Goal: Task Accomplishment & Management: Use online tool/utility

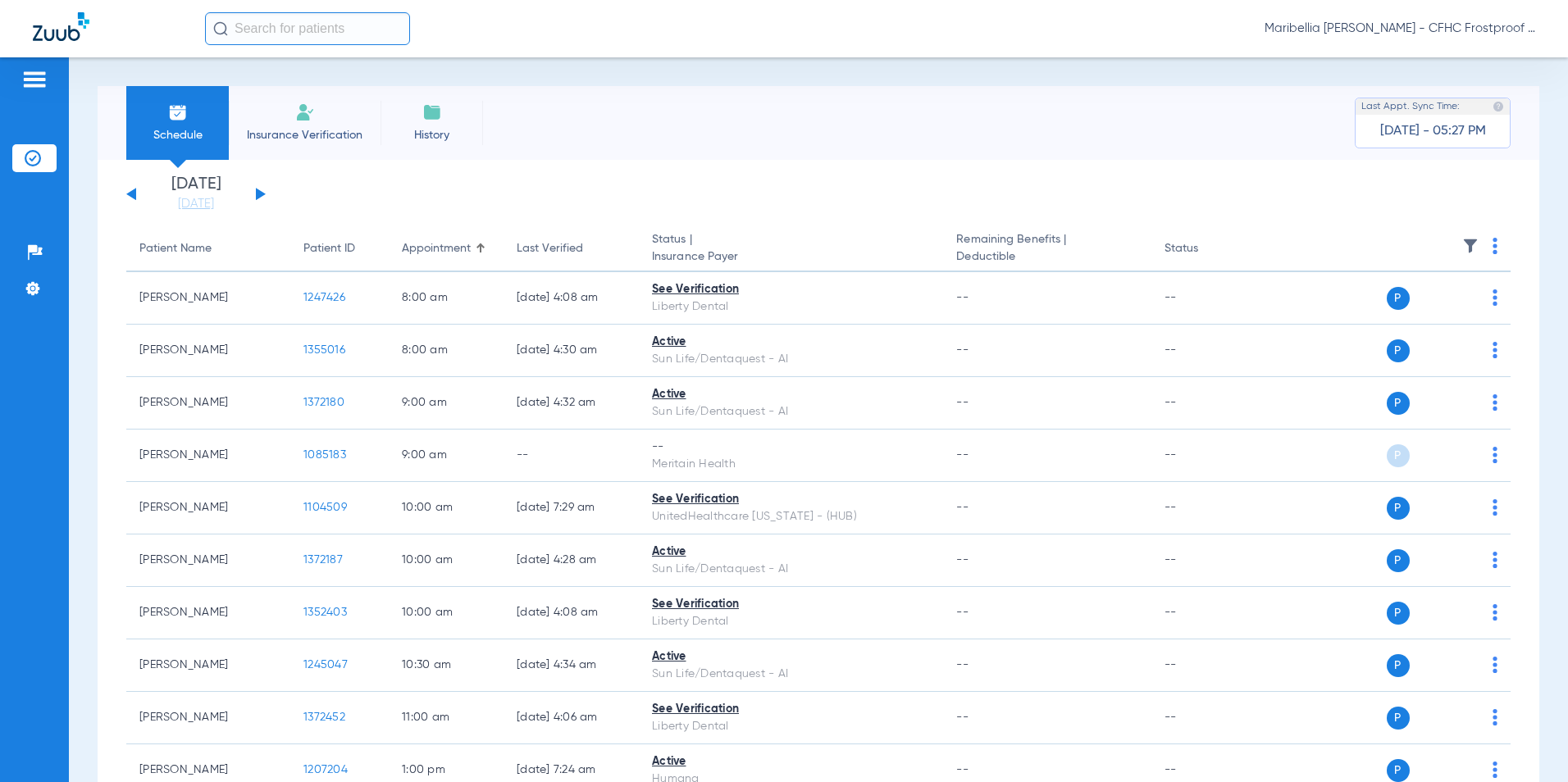
click at [258, 194] on button at bounding box center [260, 194] width 10 height 12
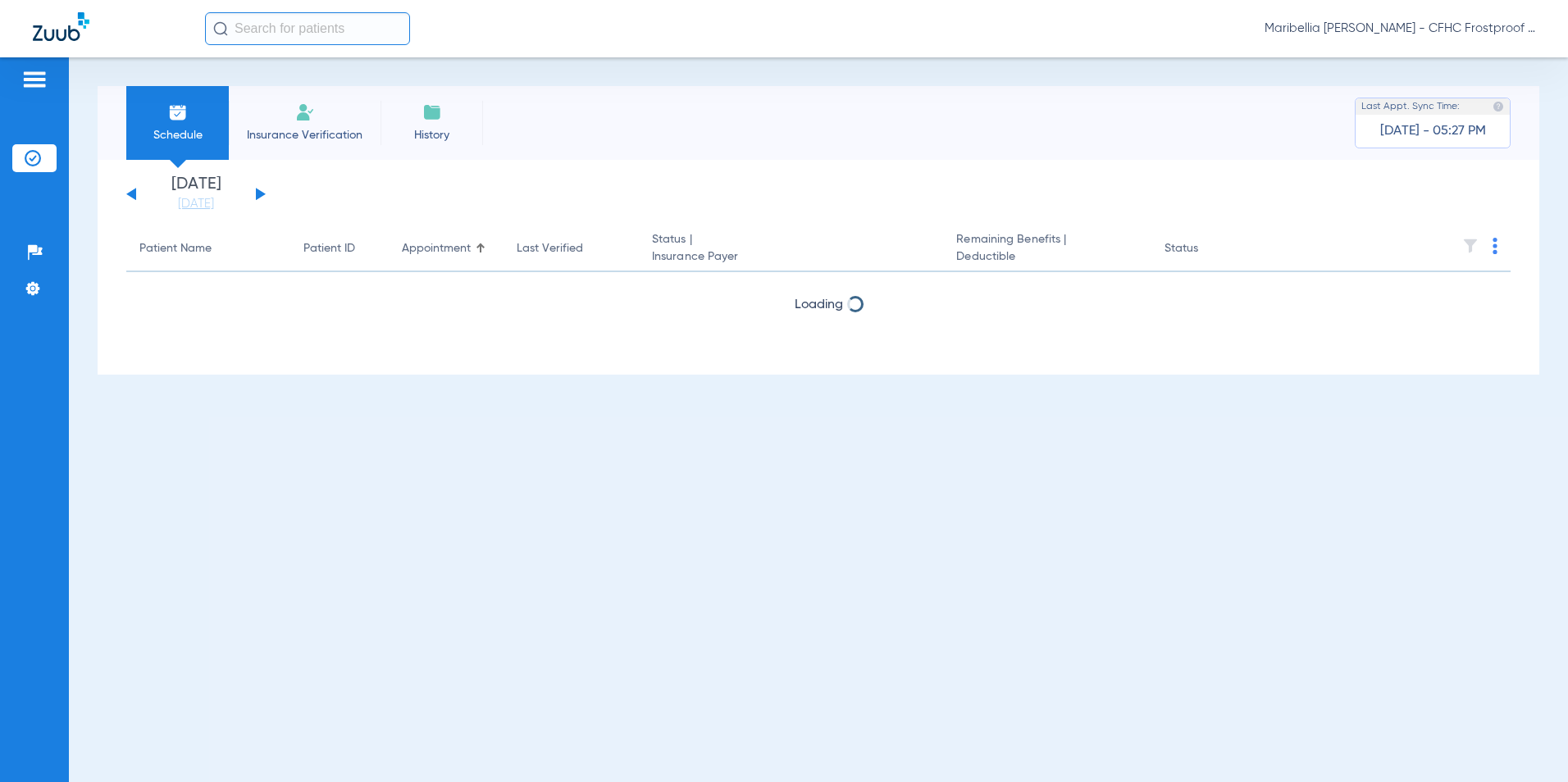
click at [258, 194] on button at bounding box center [260, 194] width 10 height 12
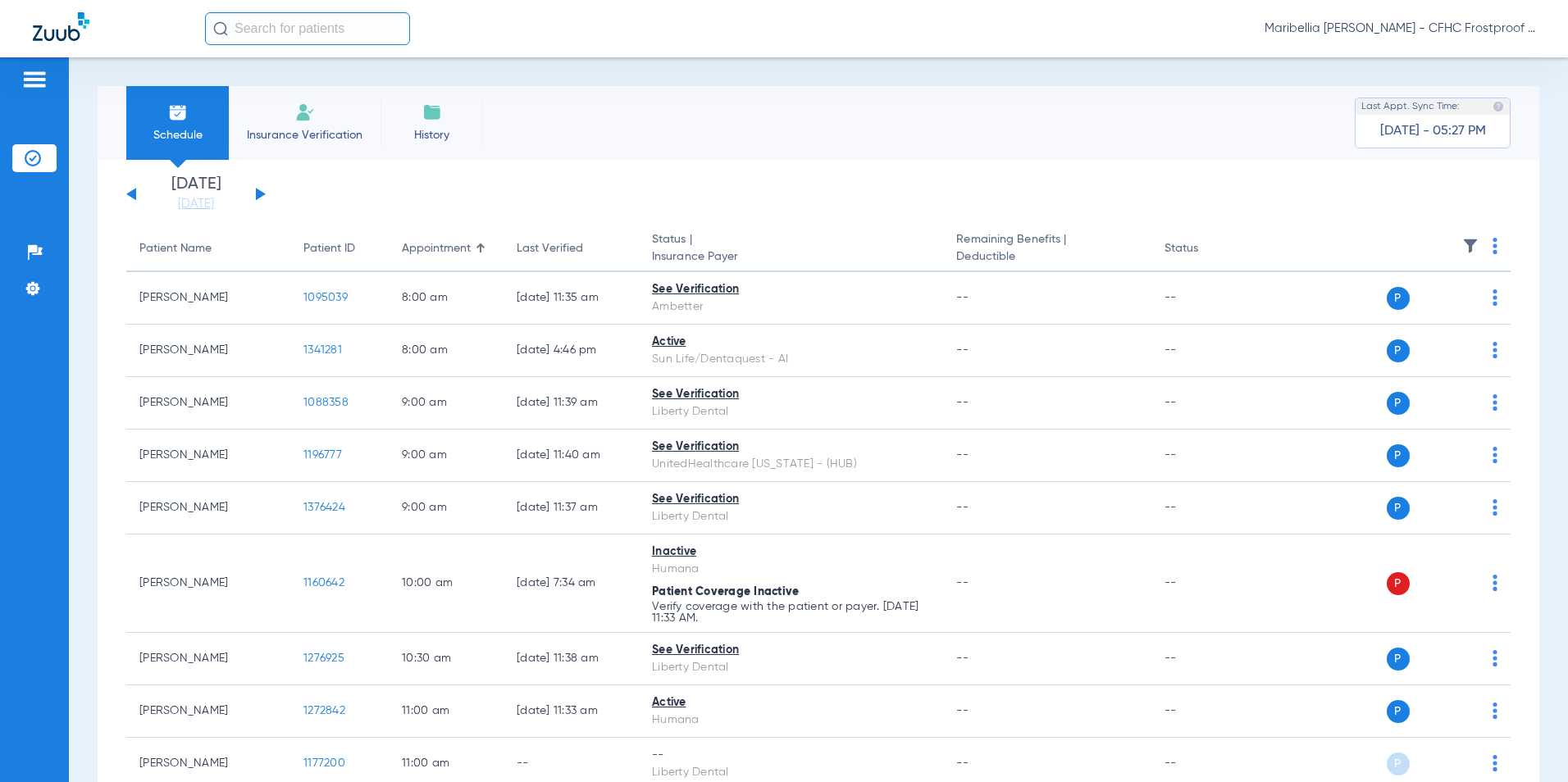
click at [258, 194] on button at bounding box center [260, 194] width 10 height 12
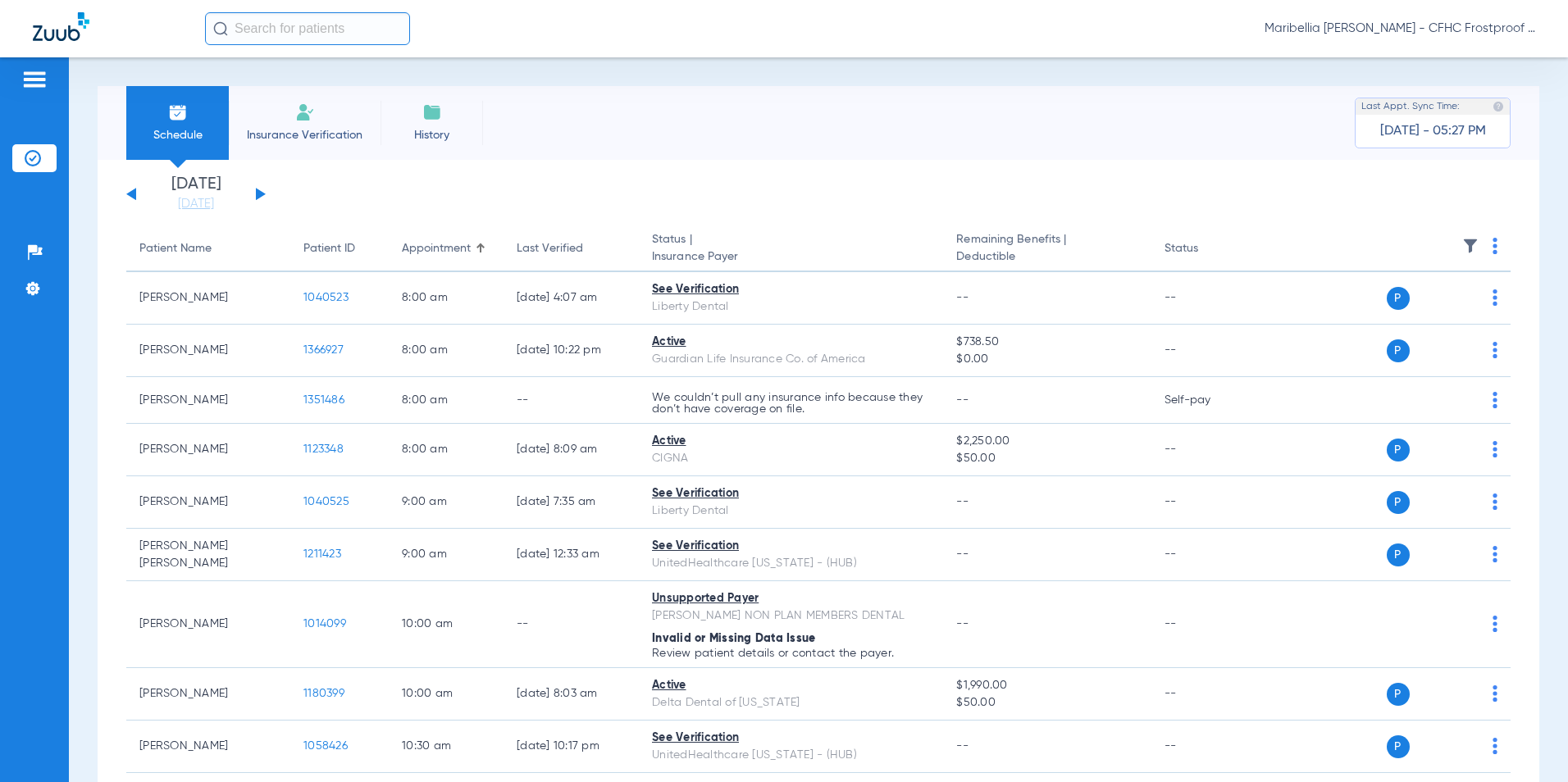
click at [1493, 244] on img at bounding box center [1495, 245] width 5 height 16
click at [1434, 303] on button "Verify All" at bounding box center [1422, 311] width 124 height 33
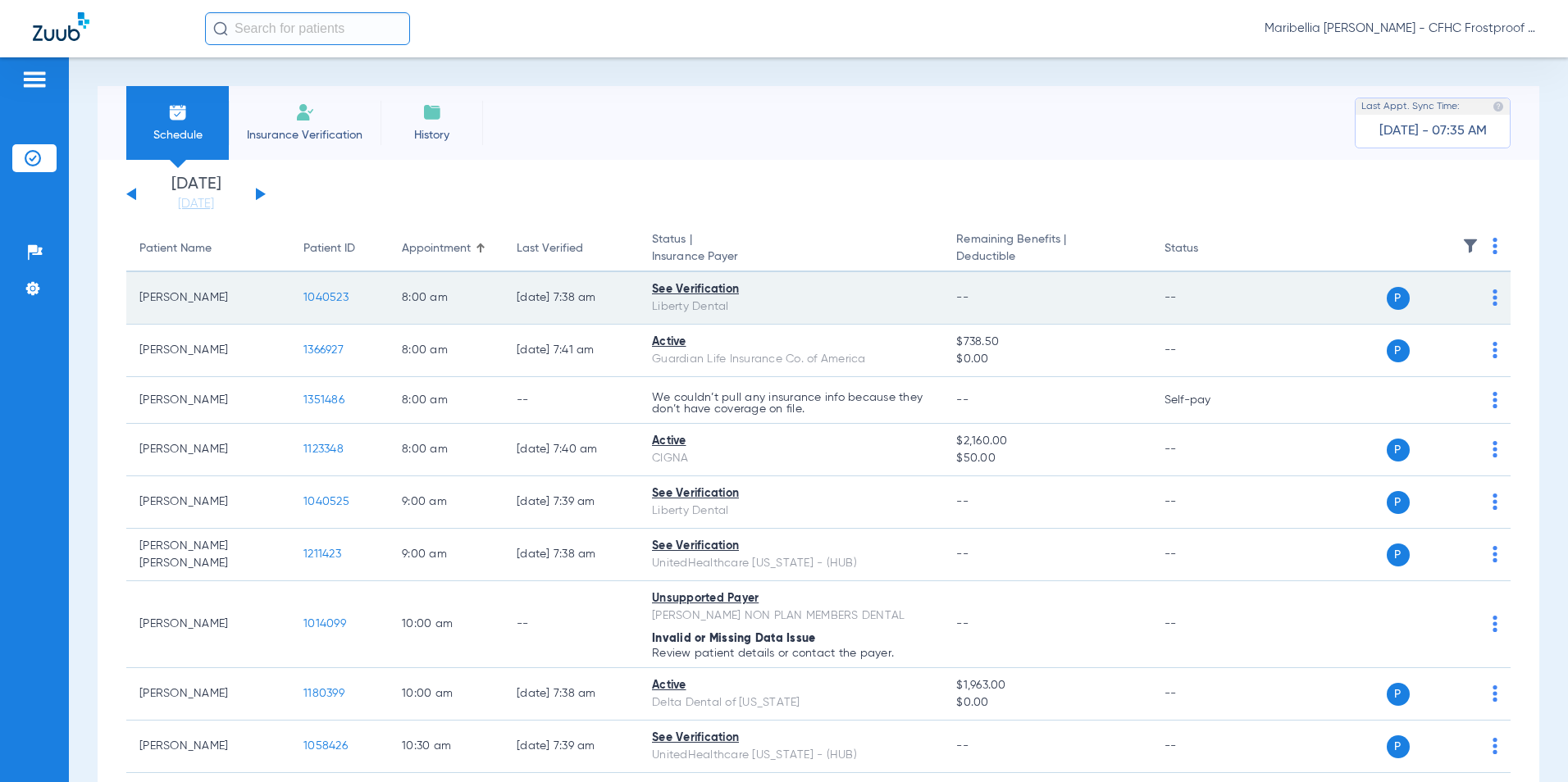
click at [326, 296] on span "1040523" at bounding box center [326, 297] width 45 height 11
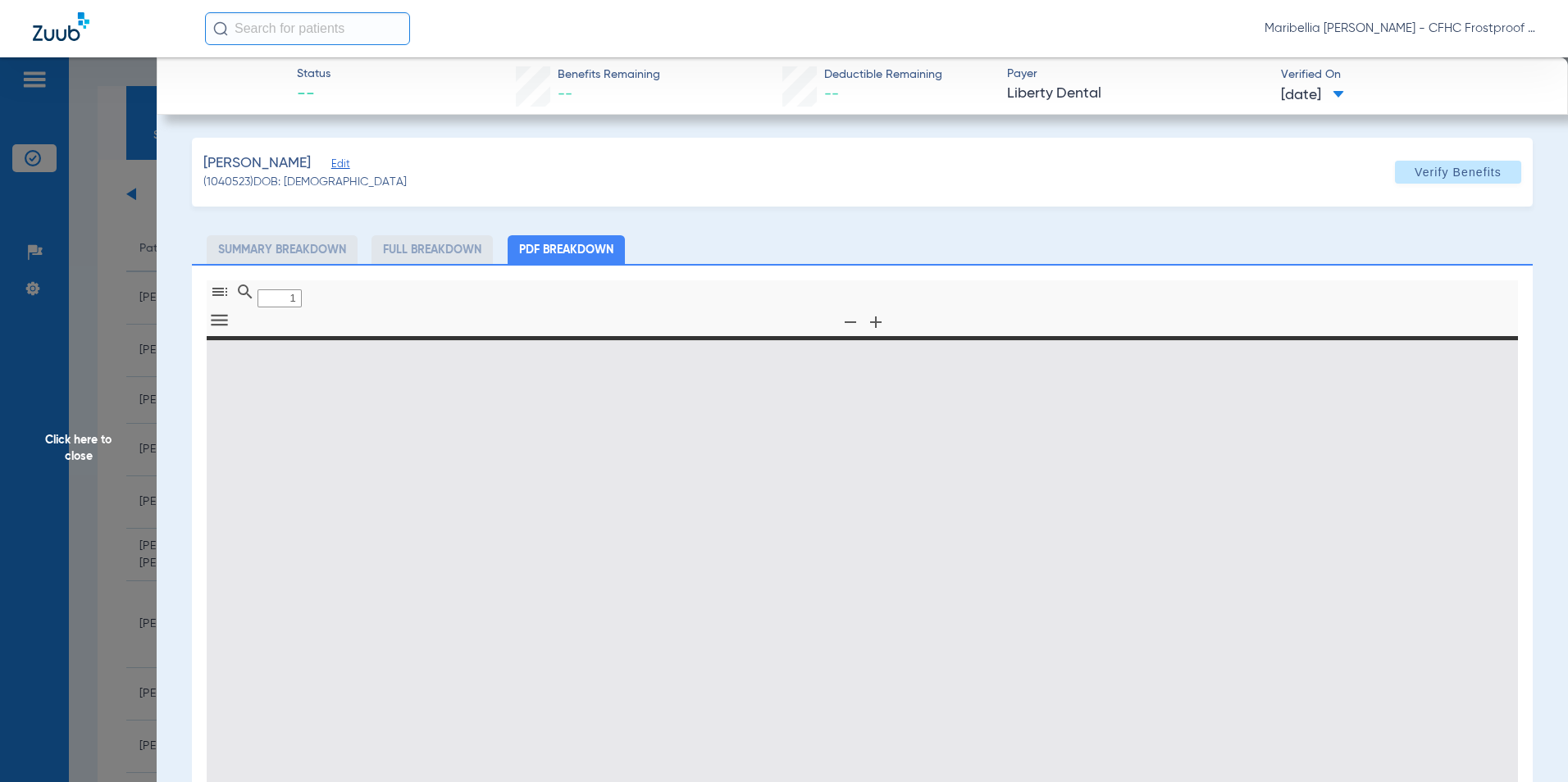
type input "0"
select select "page-width"
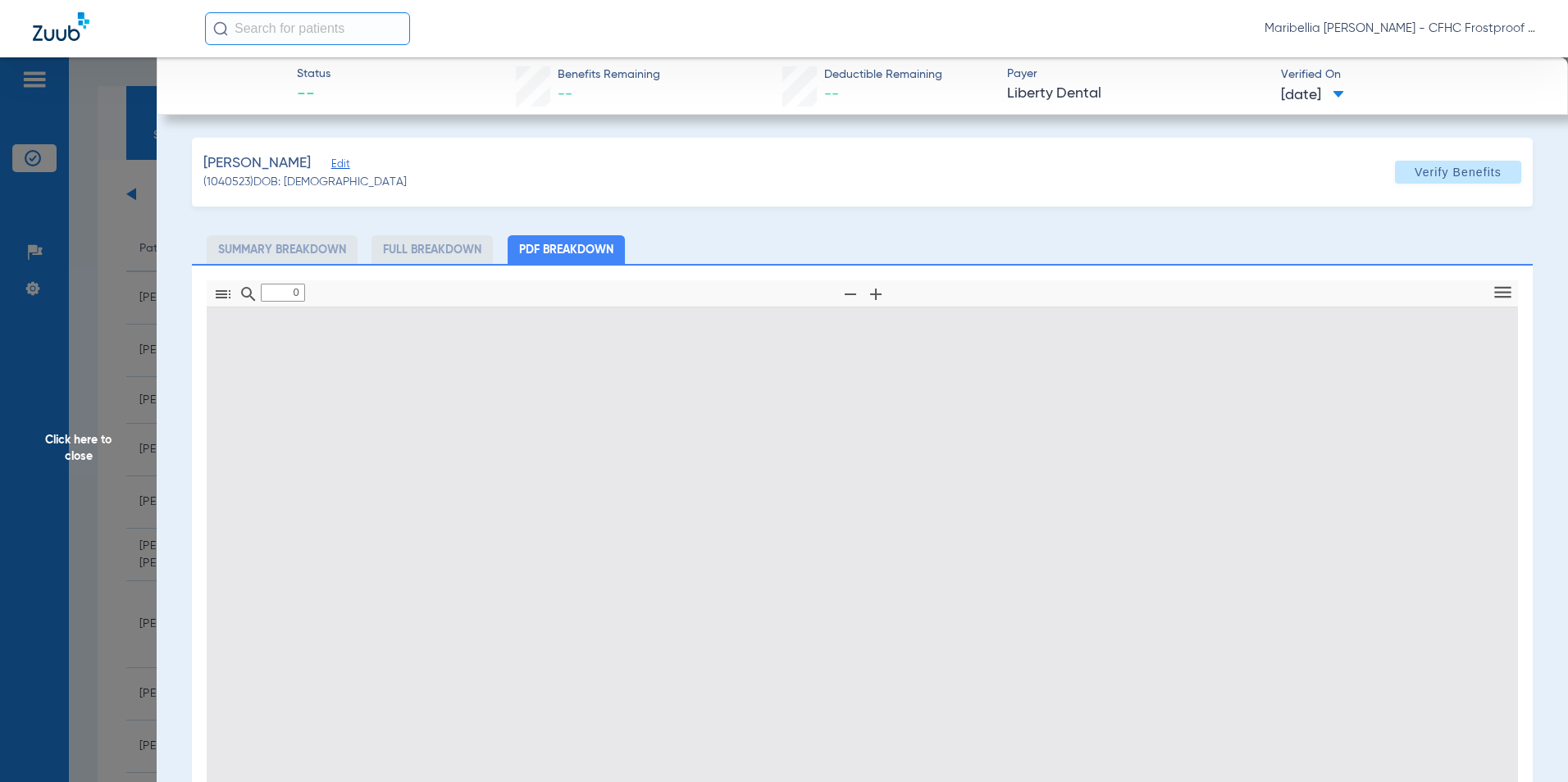
type input "1"
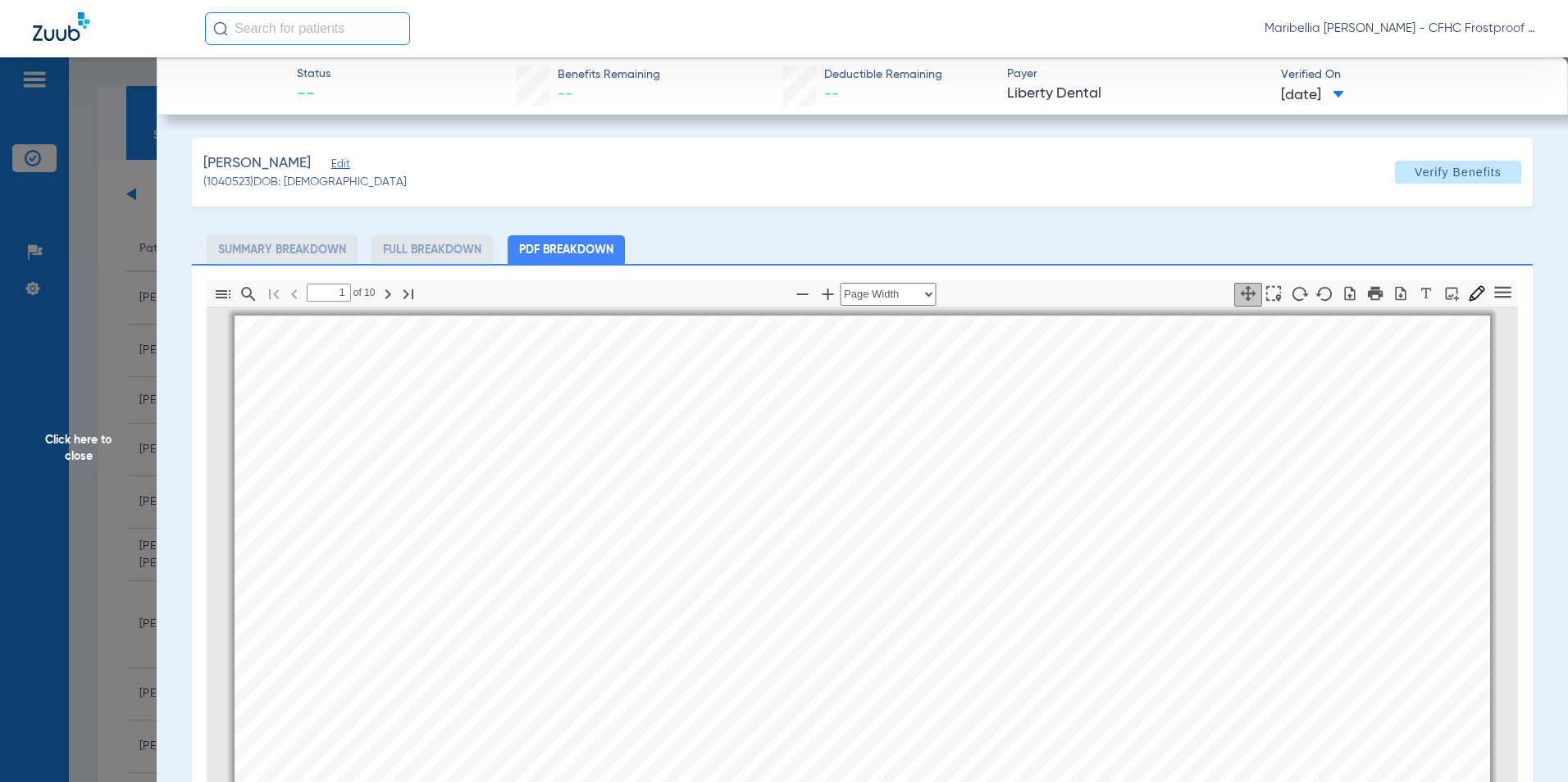
scroll to position [8, 0]
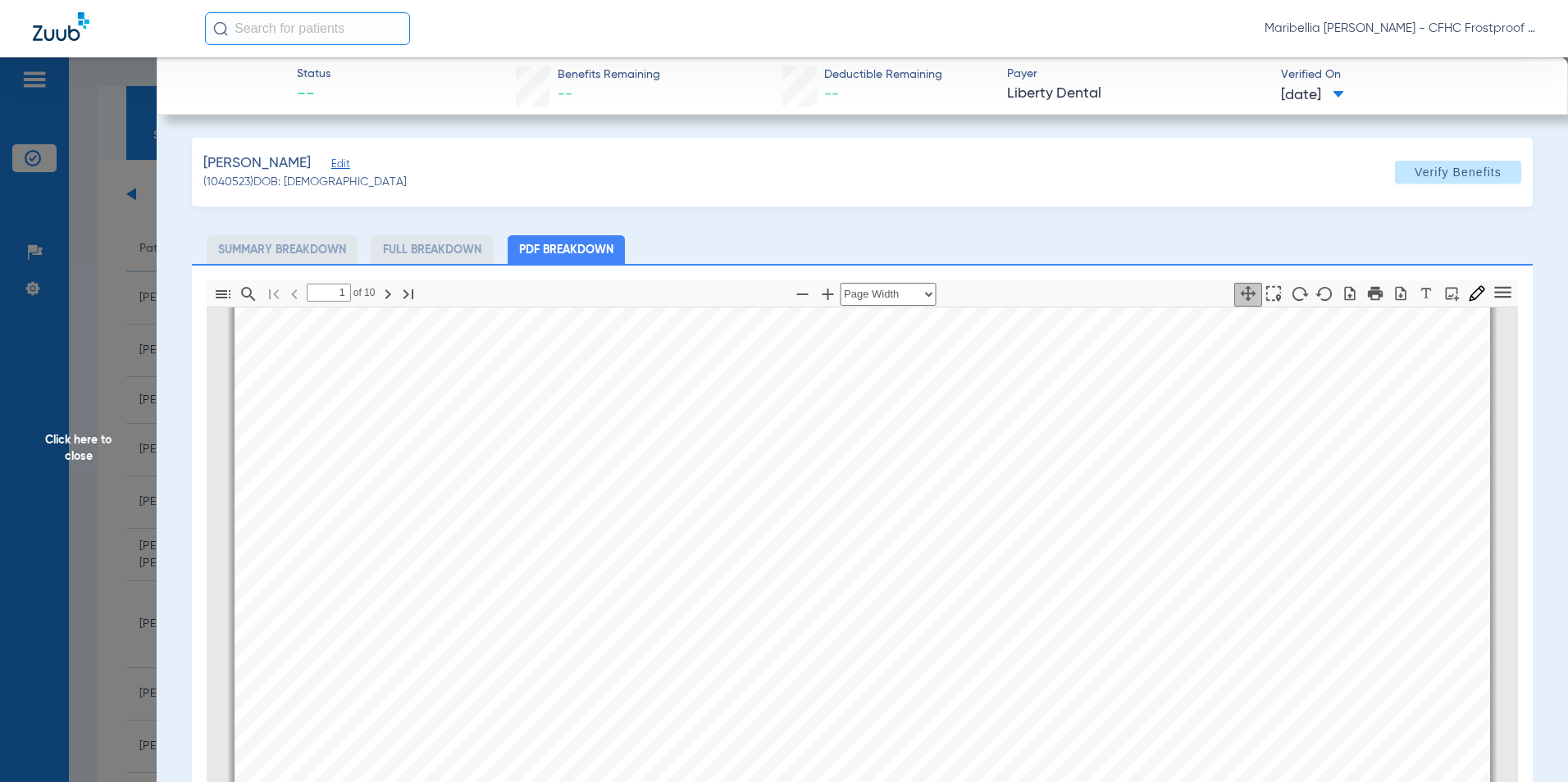
drag, startPoint x: 987, startPoint y: 722, endPoint x: 1084, endPoint y: 708, distance: 98.0
click at [1084, 708] on div "Information provided below will be cross-checked with member eligibility record…" at bounding box center [862, 737] width 1255 height 888
click at [88, 449] on span "Click here to close" at bounding box center [78, 448] width 156 height 782
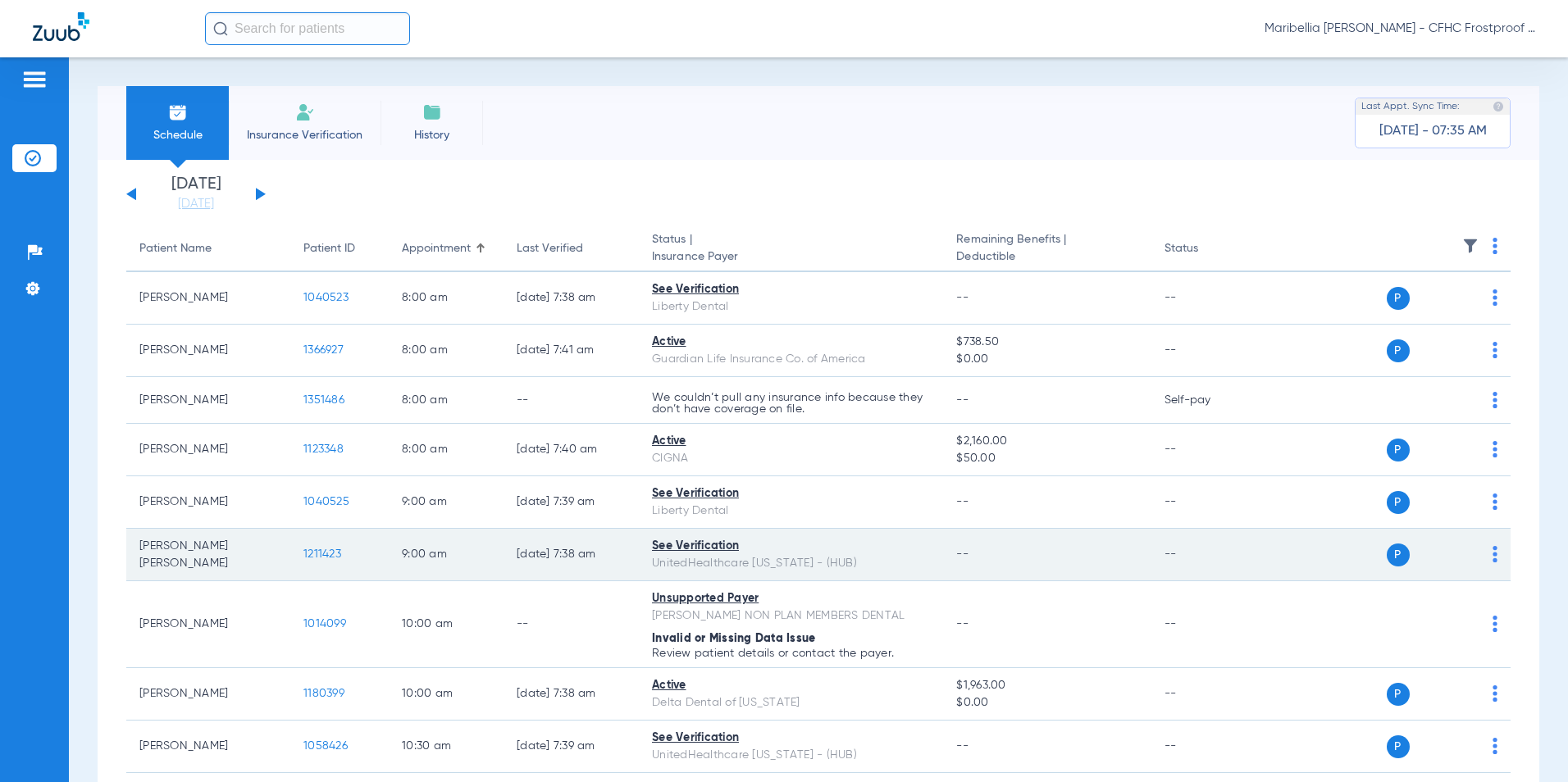
click at [318, 551] on span "1211423" at bounding box center [322, 554] width 38 height 11
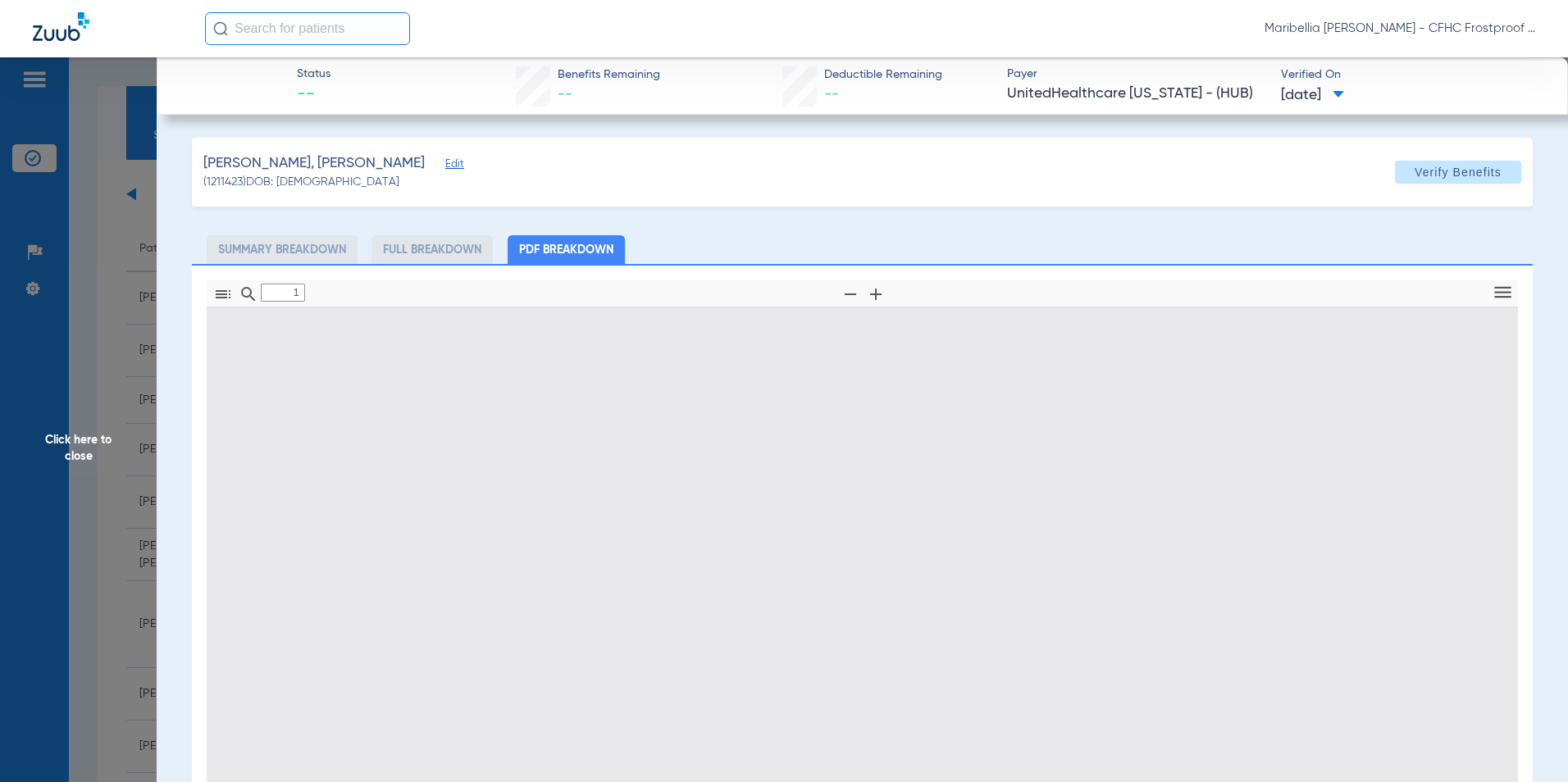
type input "0"
select select "page-width"
type input "1"
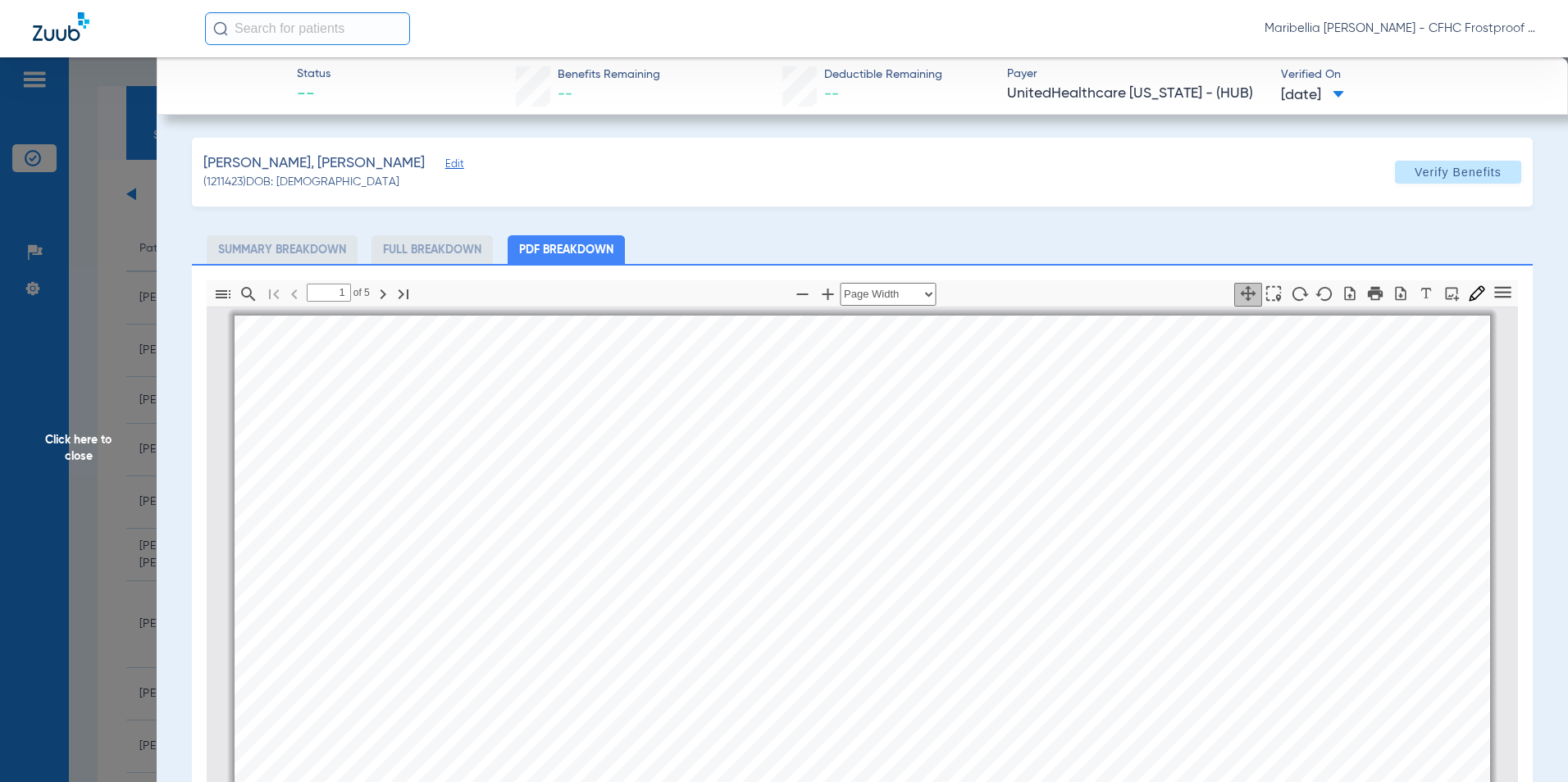
scroll to position [8, 0]
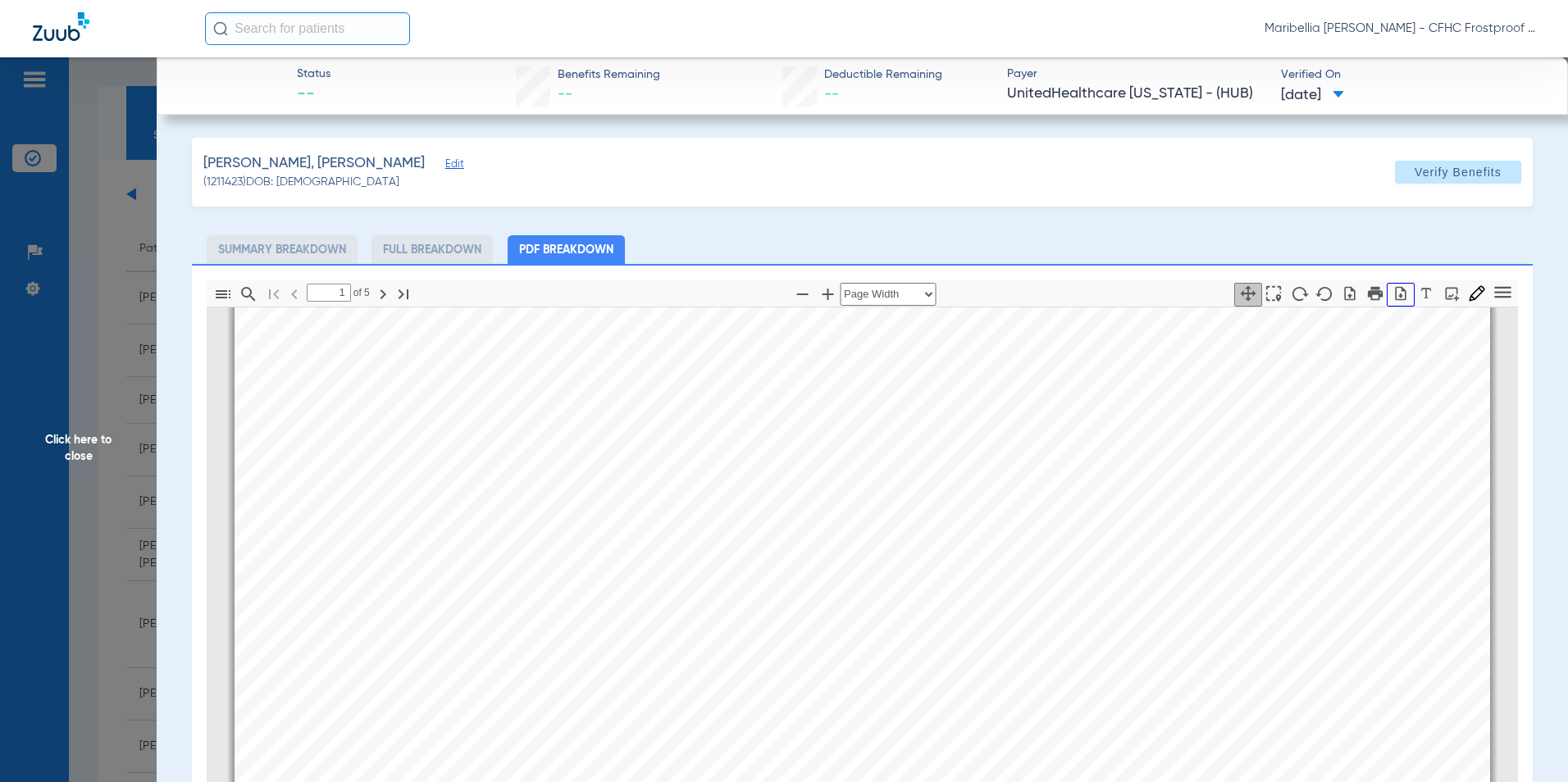
click at [1397, 295] on icon "button" at bounding box center [1400, 293] width 16 height 16
click at [52, 451] on span "Click here to close" at bounding box center [78, 448] width 156 height 782
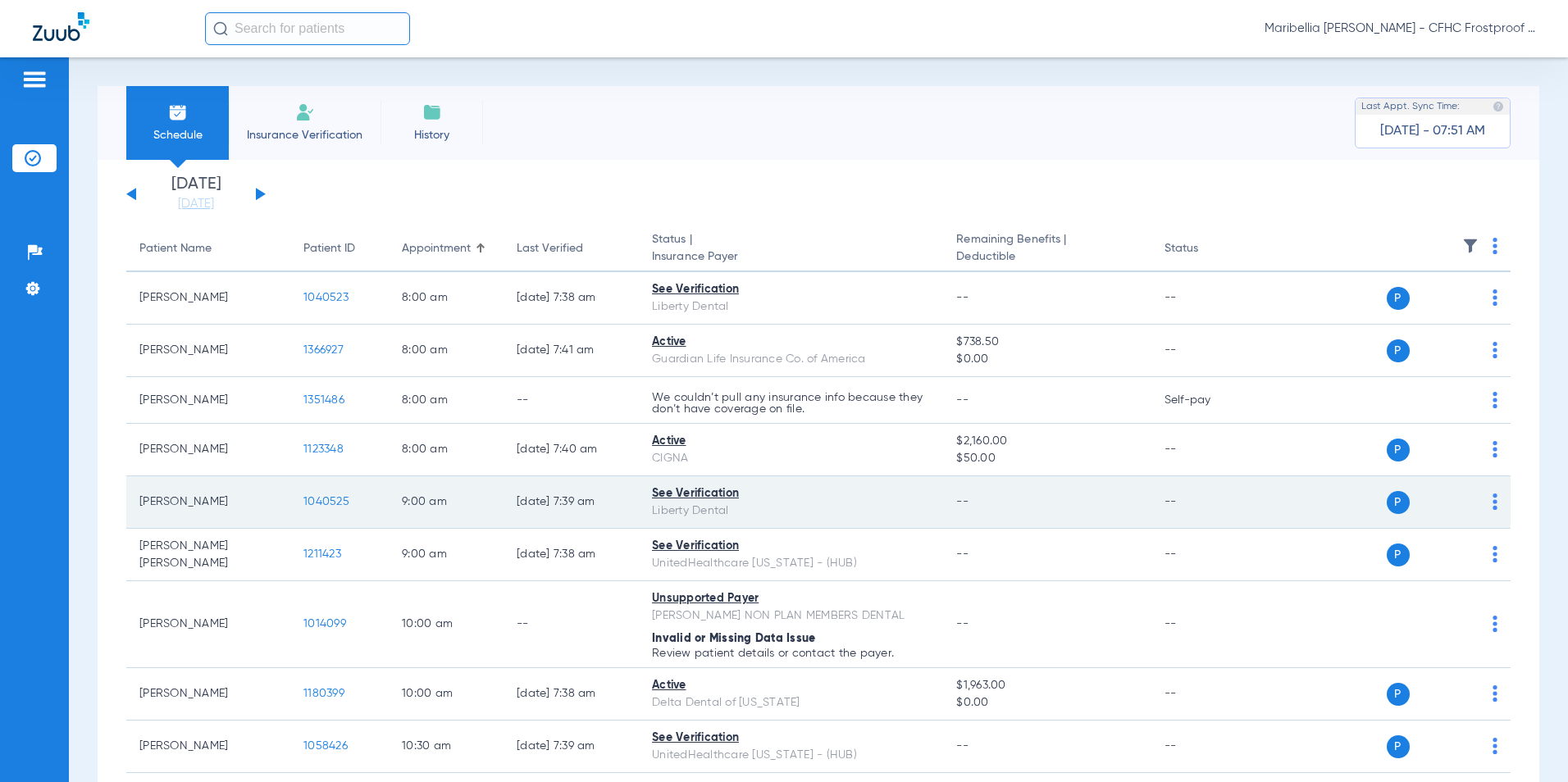
click at [314, 498] on span "1040525" at bounding box center [326, 501] width 46 height 11
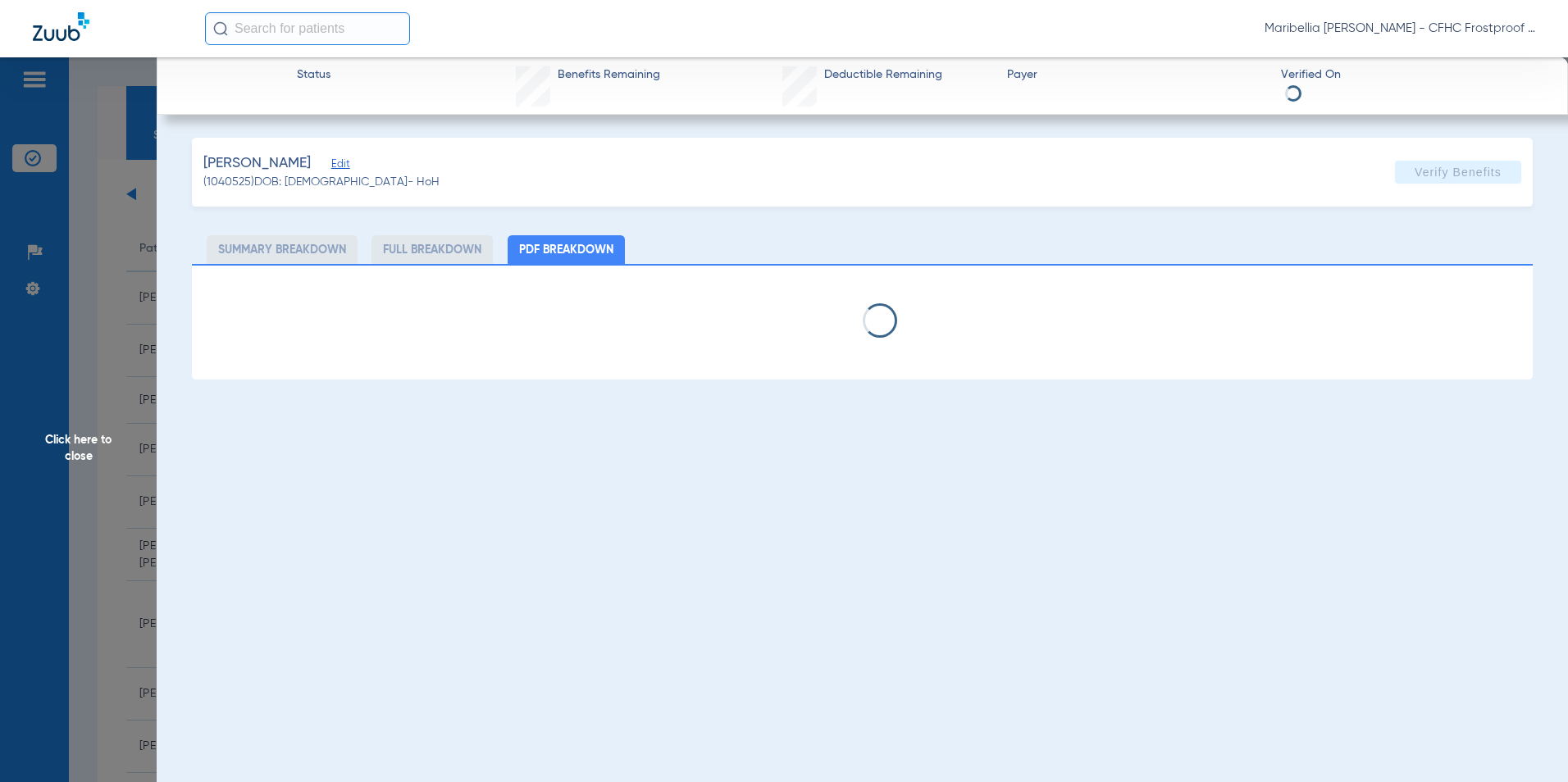
select select "page-width"
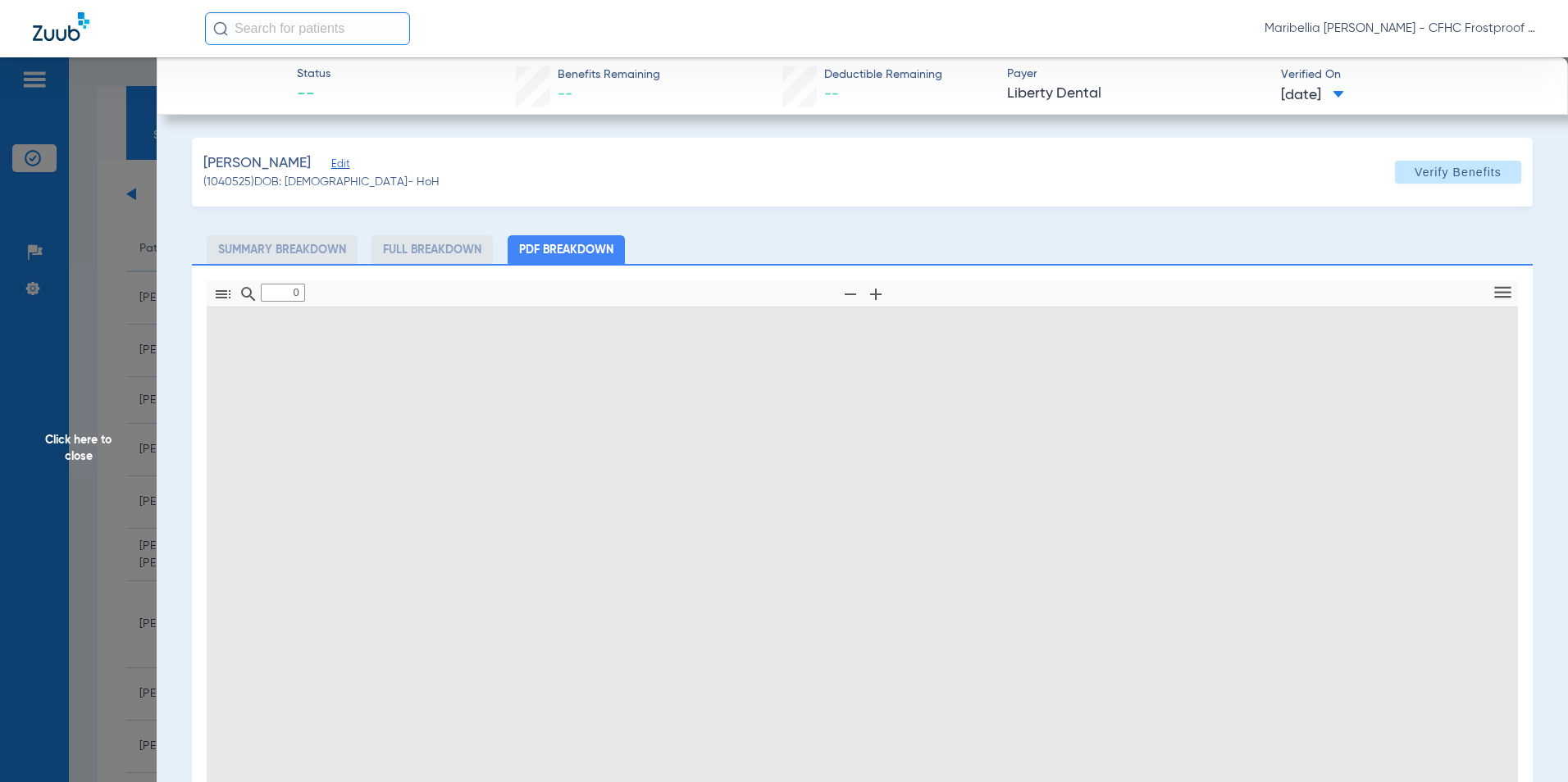
type input "1"
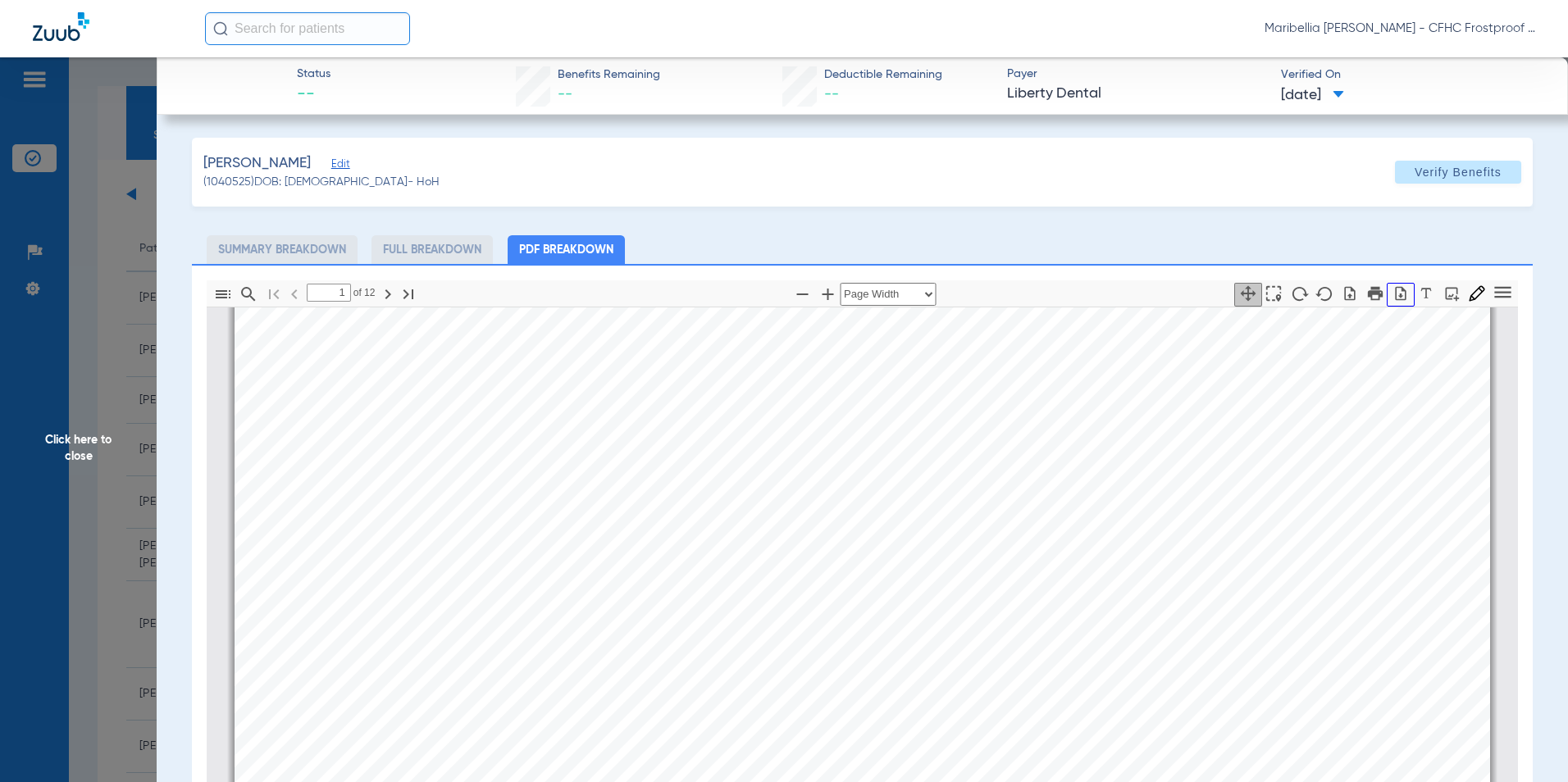
click at [1396, 296] on icon "button" at bounding box center [1401, 293] width 10 height 14
drag, startPoint x: 85, startPoint y: 442, endPoint x: 127, endPoint y: 436, distance: 42.4
click at [87, 442] on span "Click here to close" at bounding box center [78, 448] width 156 height 782
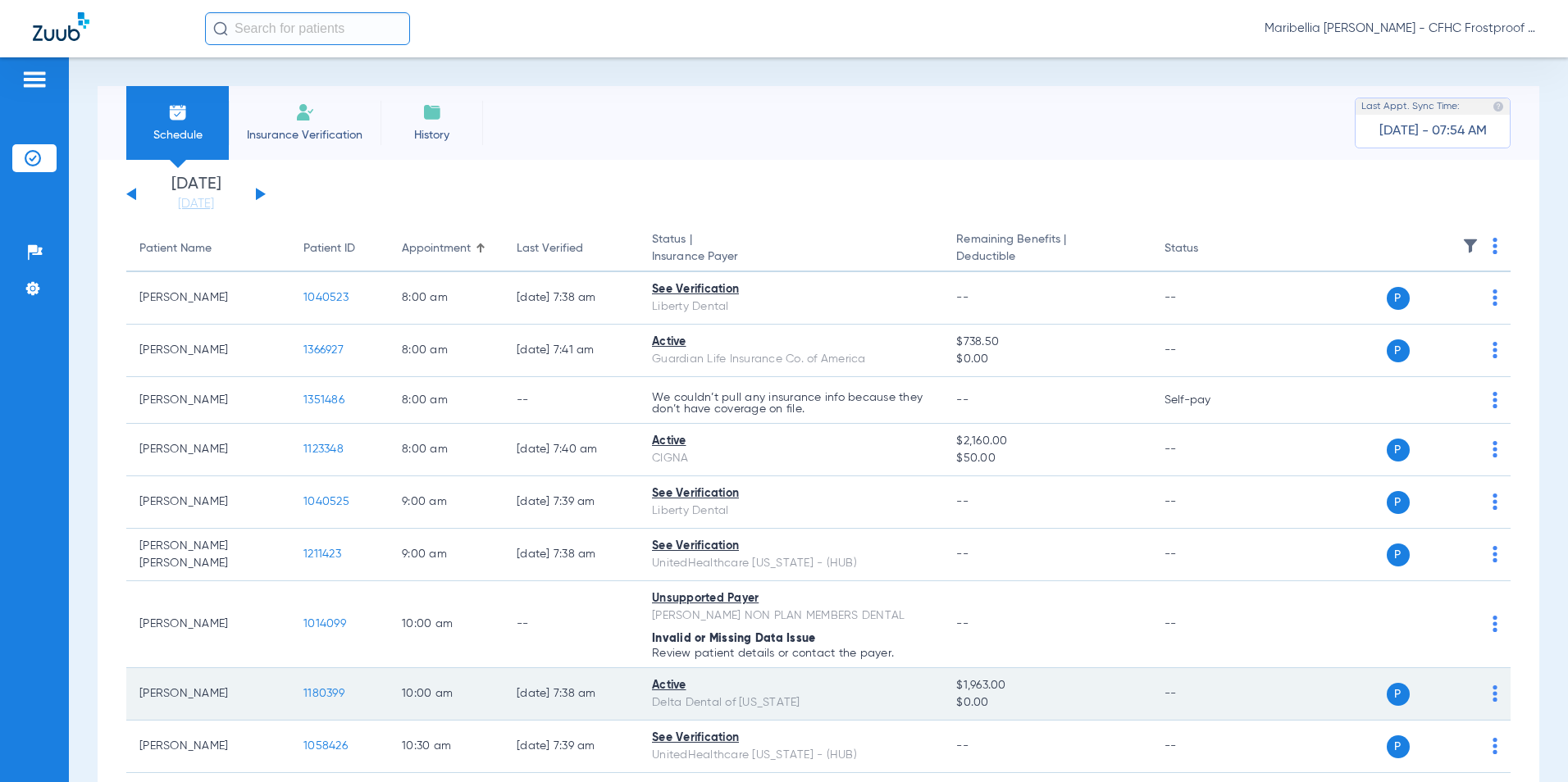
click at [328, 696] on span "1180399" at bounding box center [323, 693] width 41 height 11
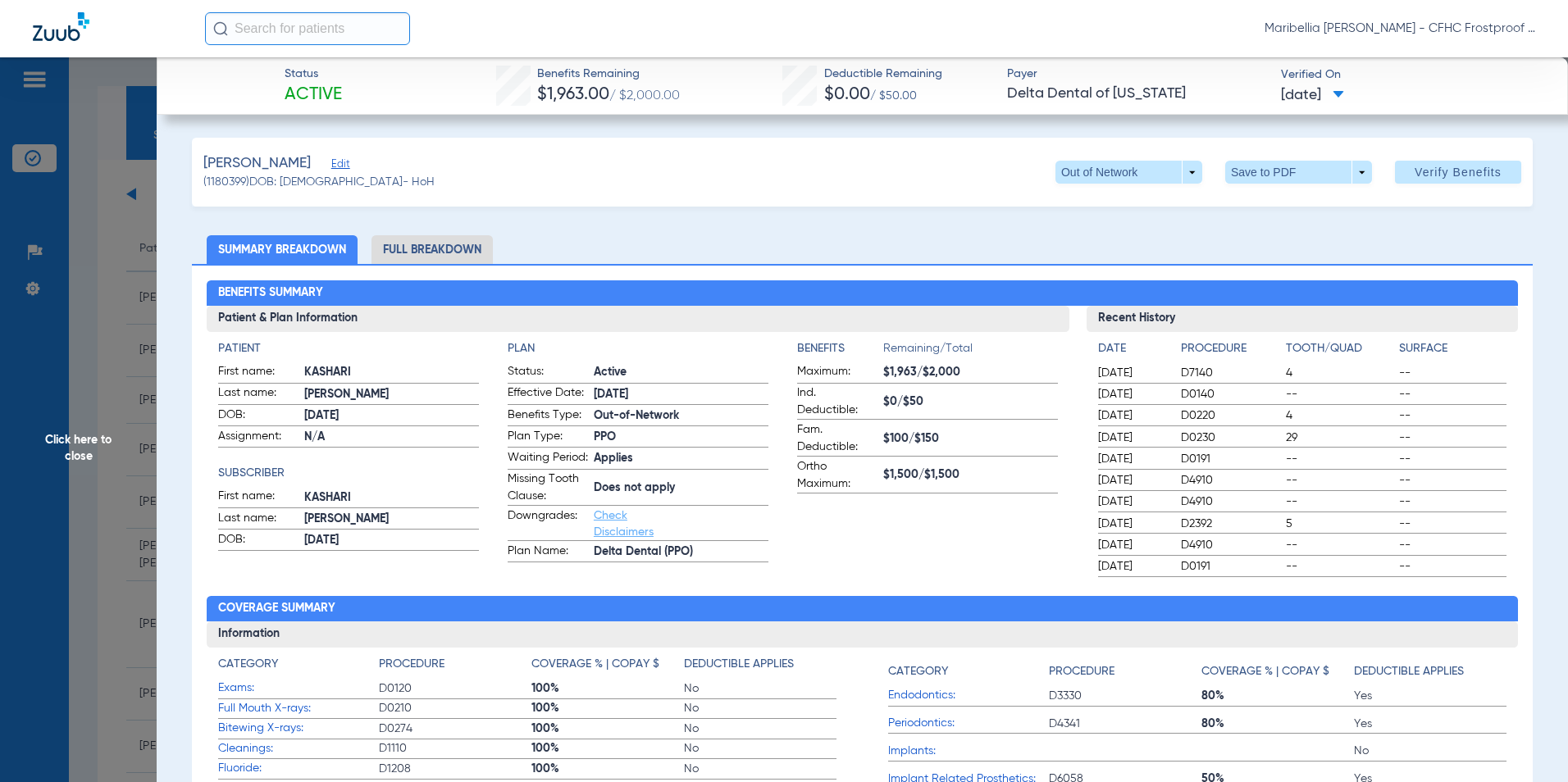
click at [1249, 168] on span at bounding box center [1298, 172] width 147 height 23
click at [1254, 201] on button "insert_drive_file Save to PDF" at bounding box center [1275, 205] width 124 height 33
click at [75, 455] on span "Click here to close" at bounding box center [78, 448] width 156 height 782
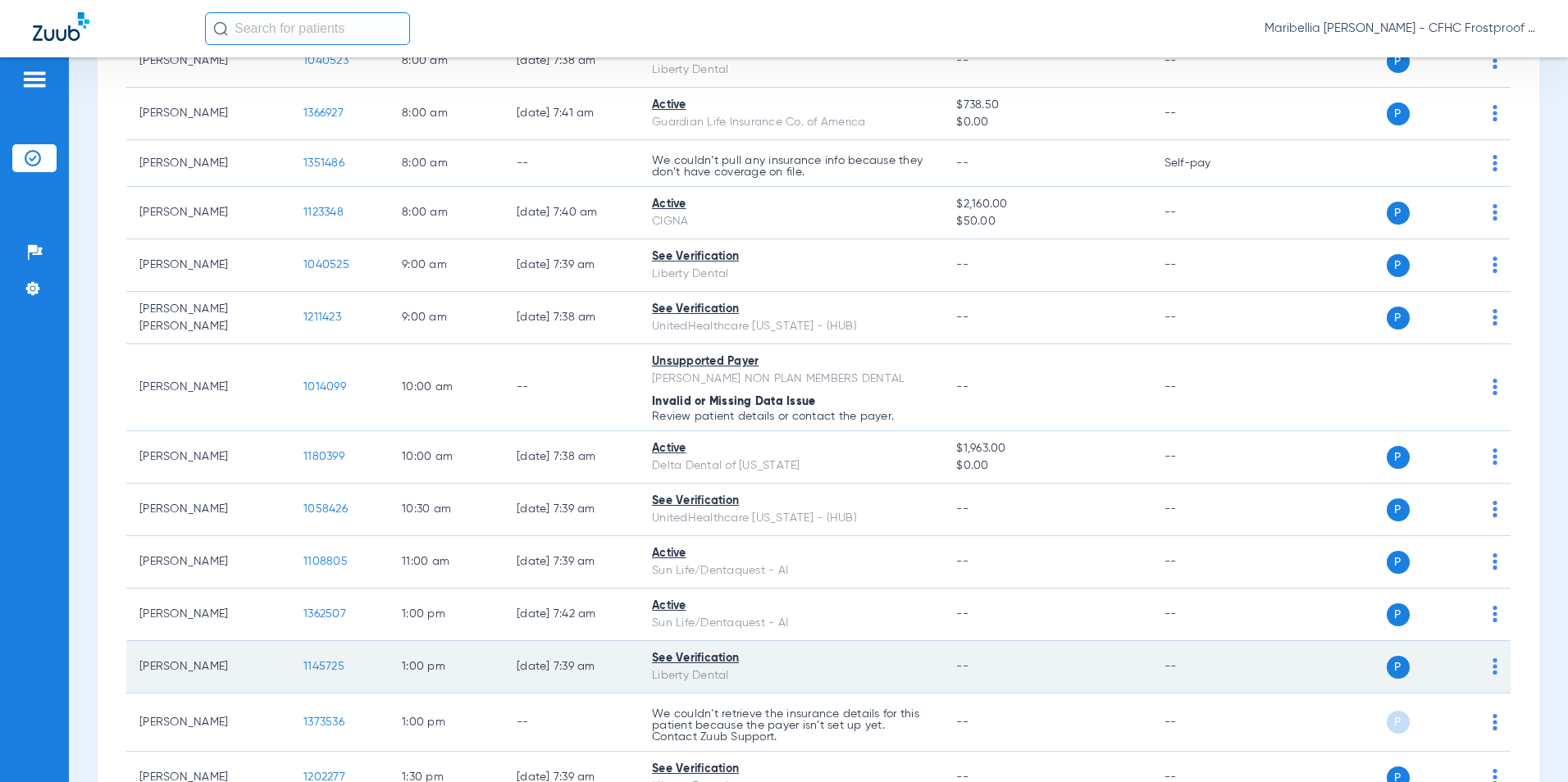
scroll to position [246, 0]
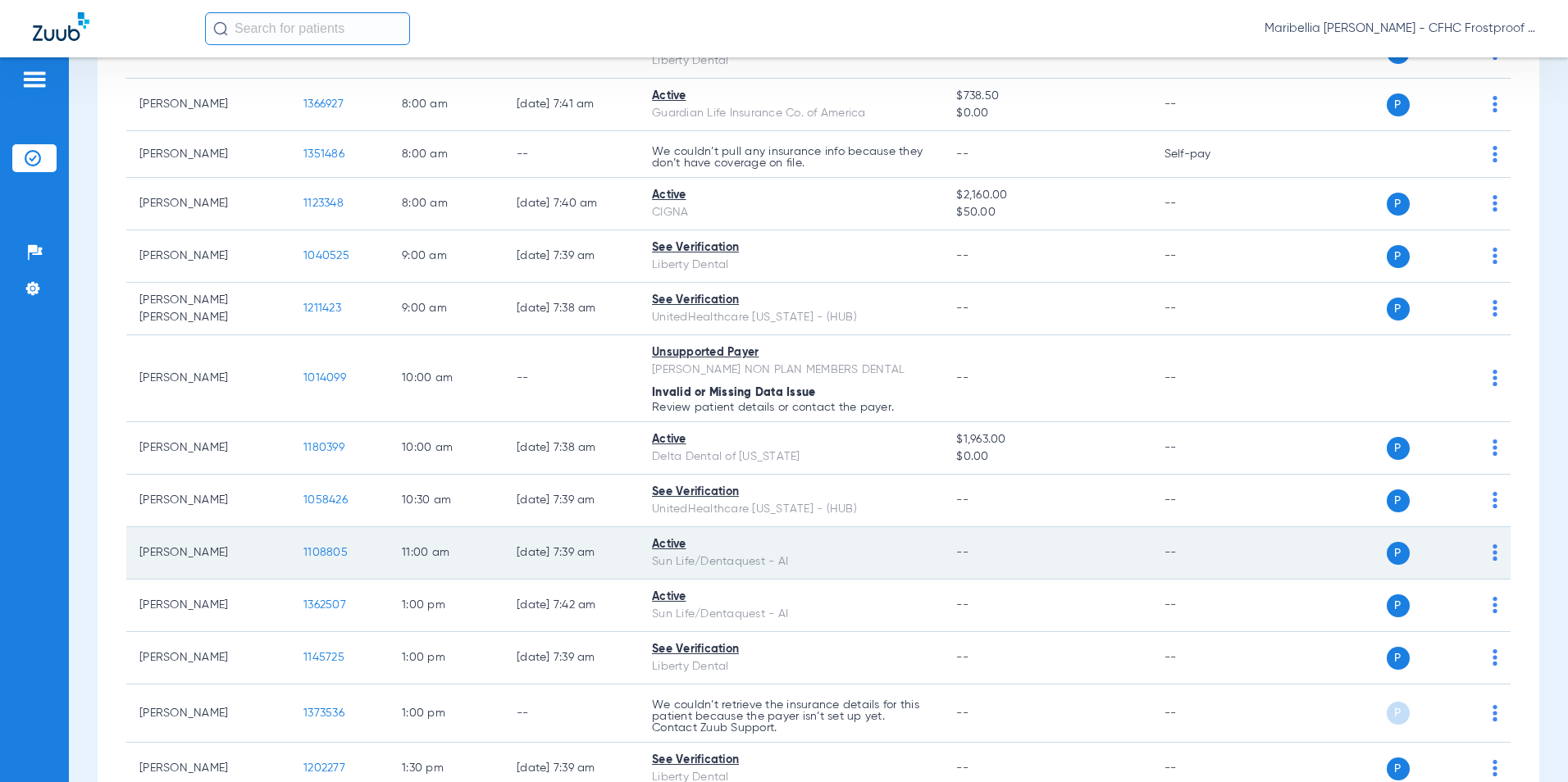
click at [328, 554] on span "1108805" at bounding box center [325, 552] width 44 height 11
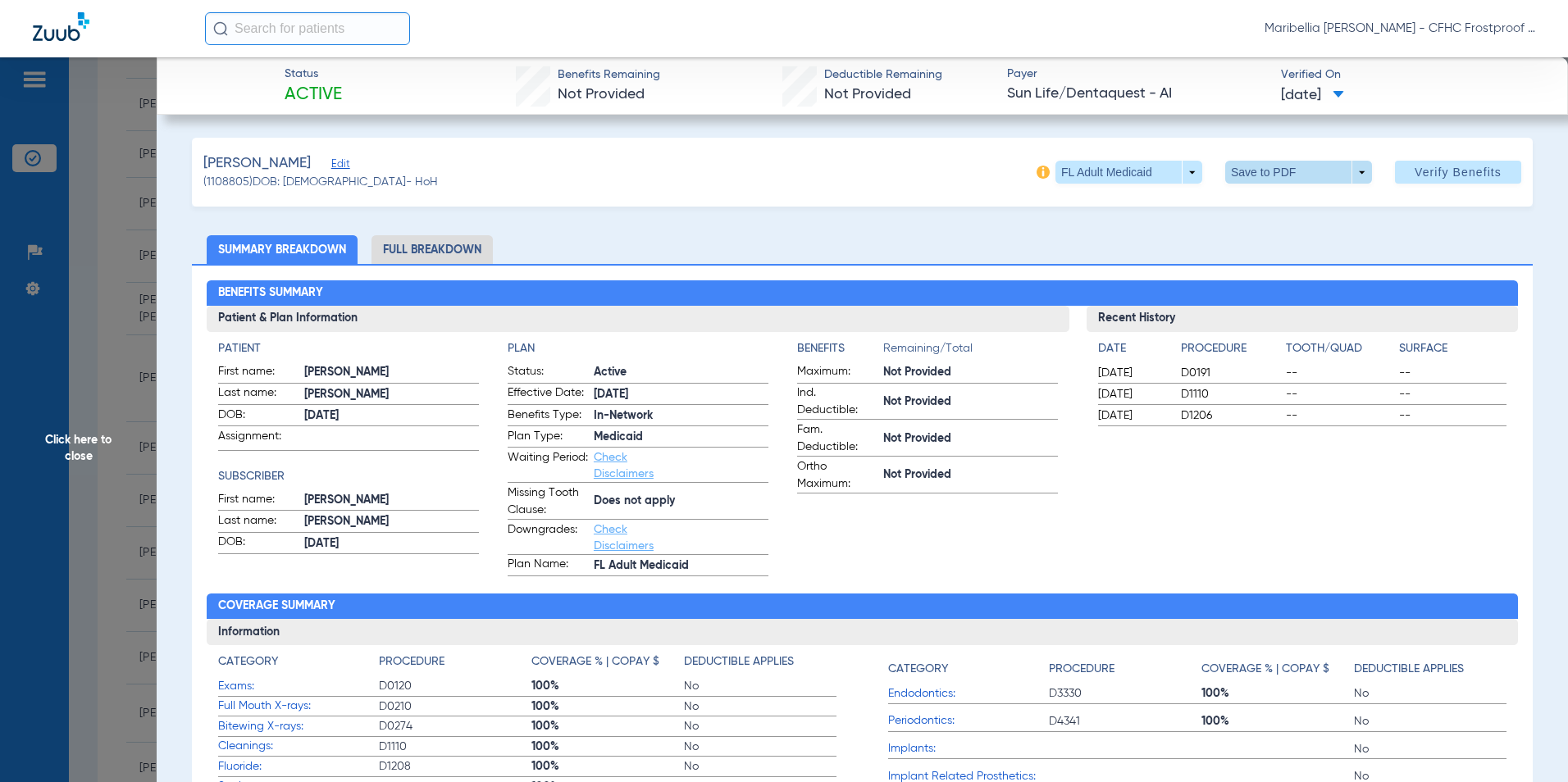
click at [1310, 169] on span at bounding box center [1298, 172] width 147 height 23
click at [1297, 201] on span "Save to PDF" at bounding box center [1291, 205] width 65 height 11
drag, startPoint x: 92, startPoint y: 435, endPoint x: 104, endPoint y: 436, distance: 12.0
click at [92, 436] on span "Click here to close" at bounding box center [78, 448] width 156 height 782
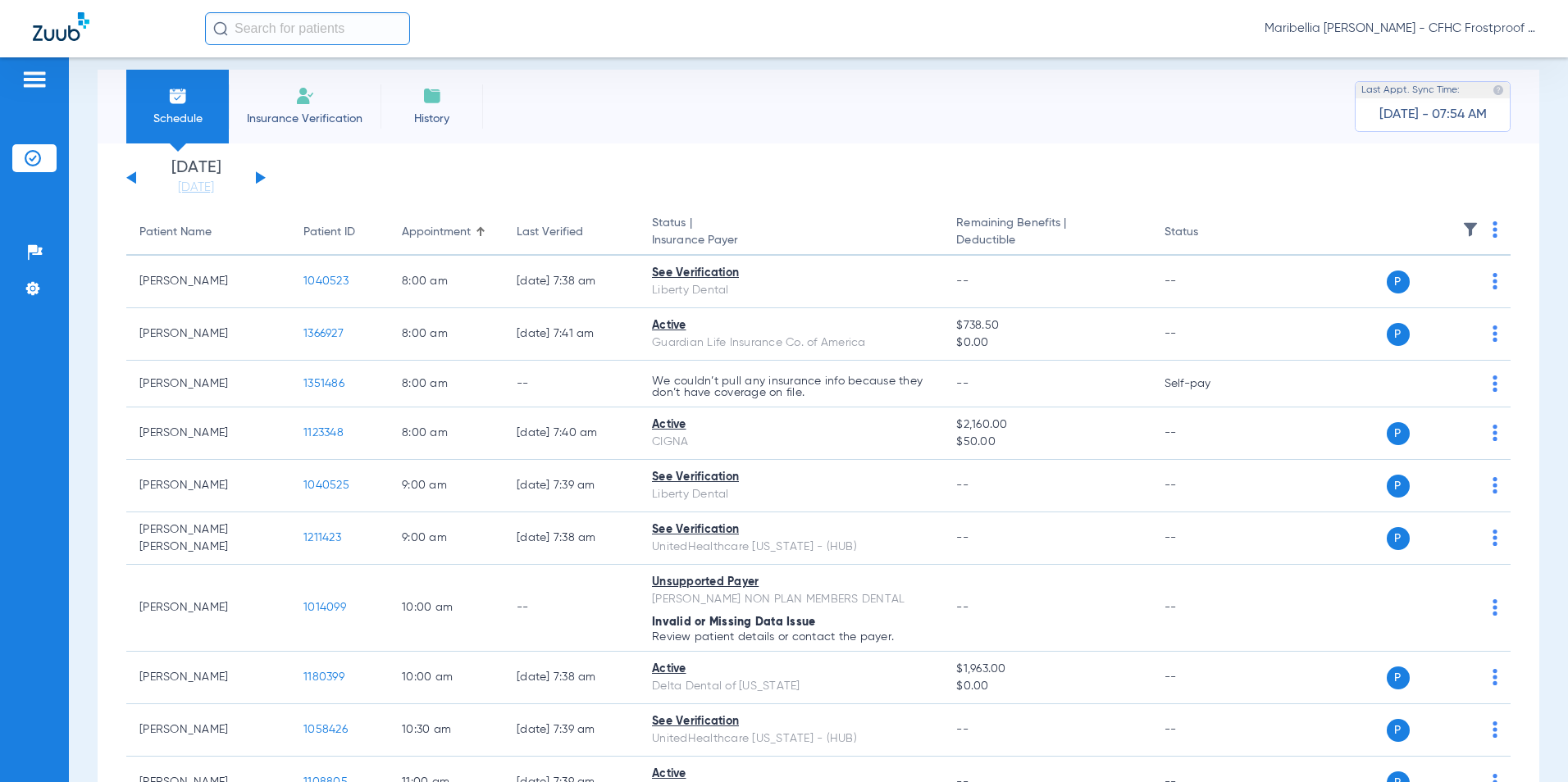
scroll to position [5, 0]
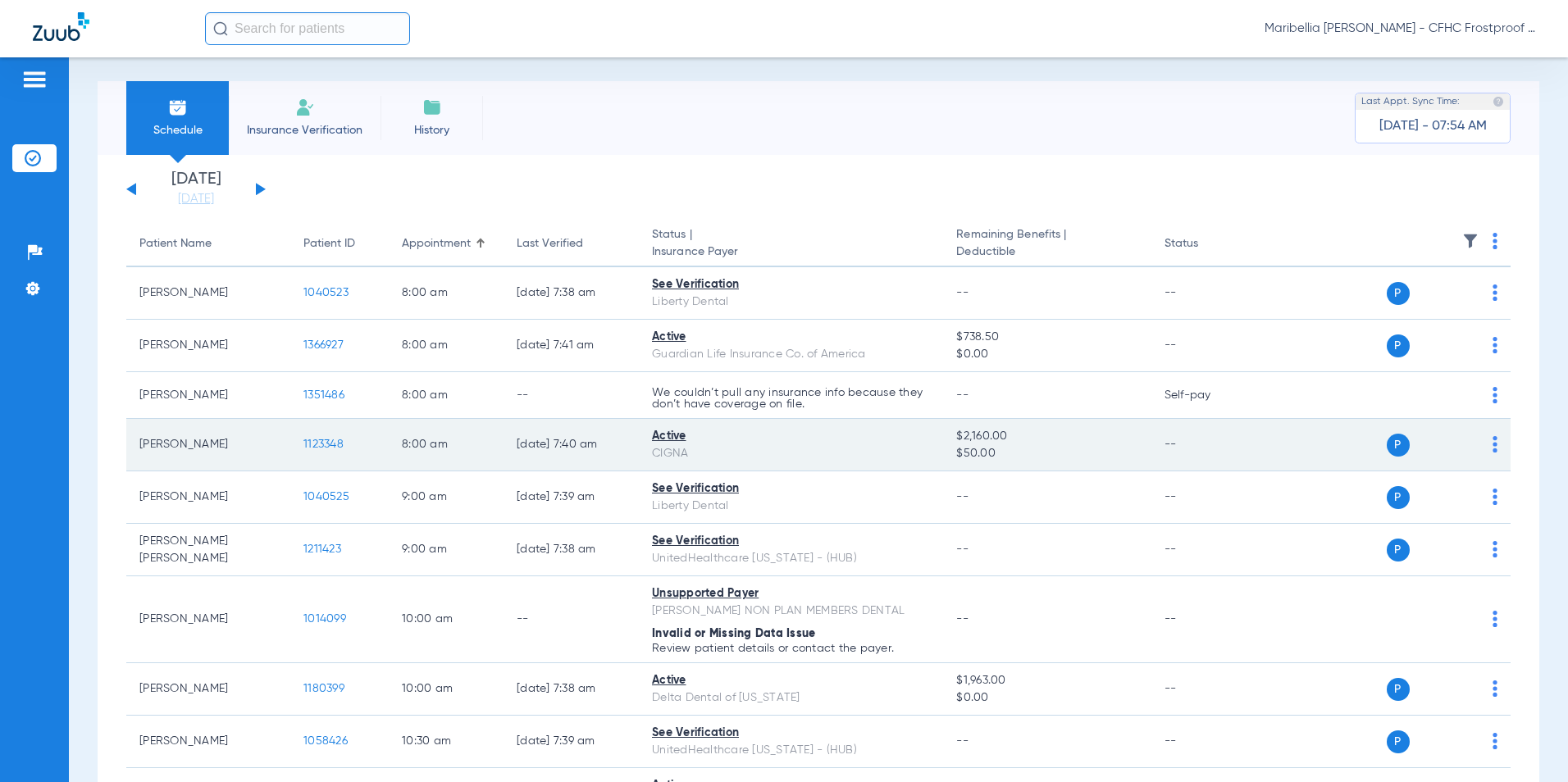
click at [303, 443] on span "1123348" at bounding box center [323, 444] width 40 height 11
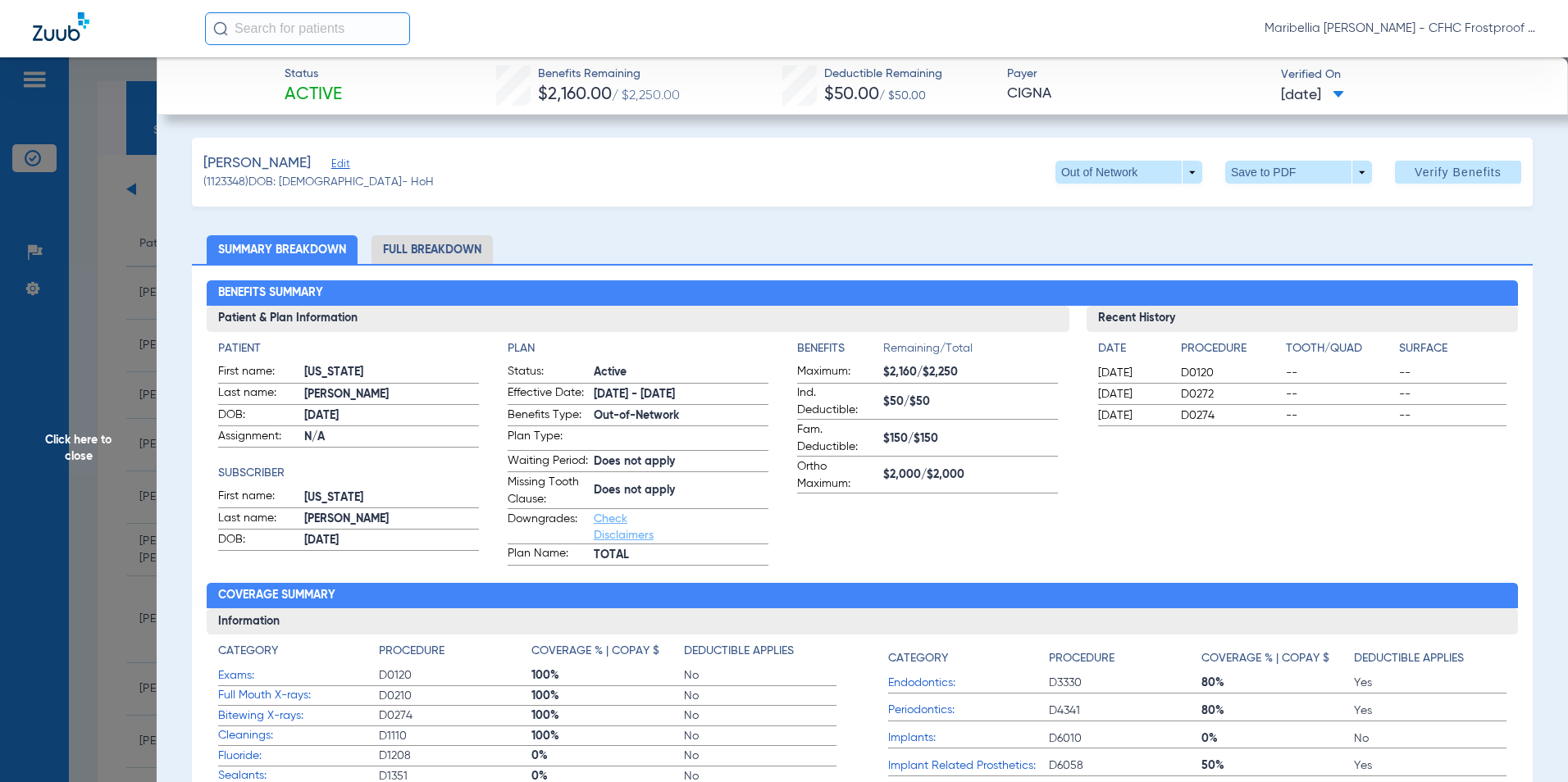
click at [88, 443] on span "Click here to close" at bounding box center [78, 448] width 156 height 782
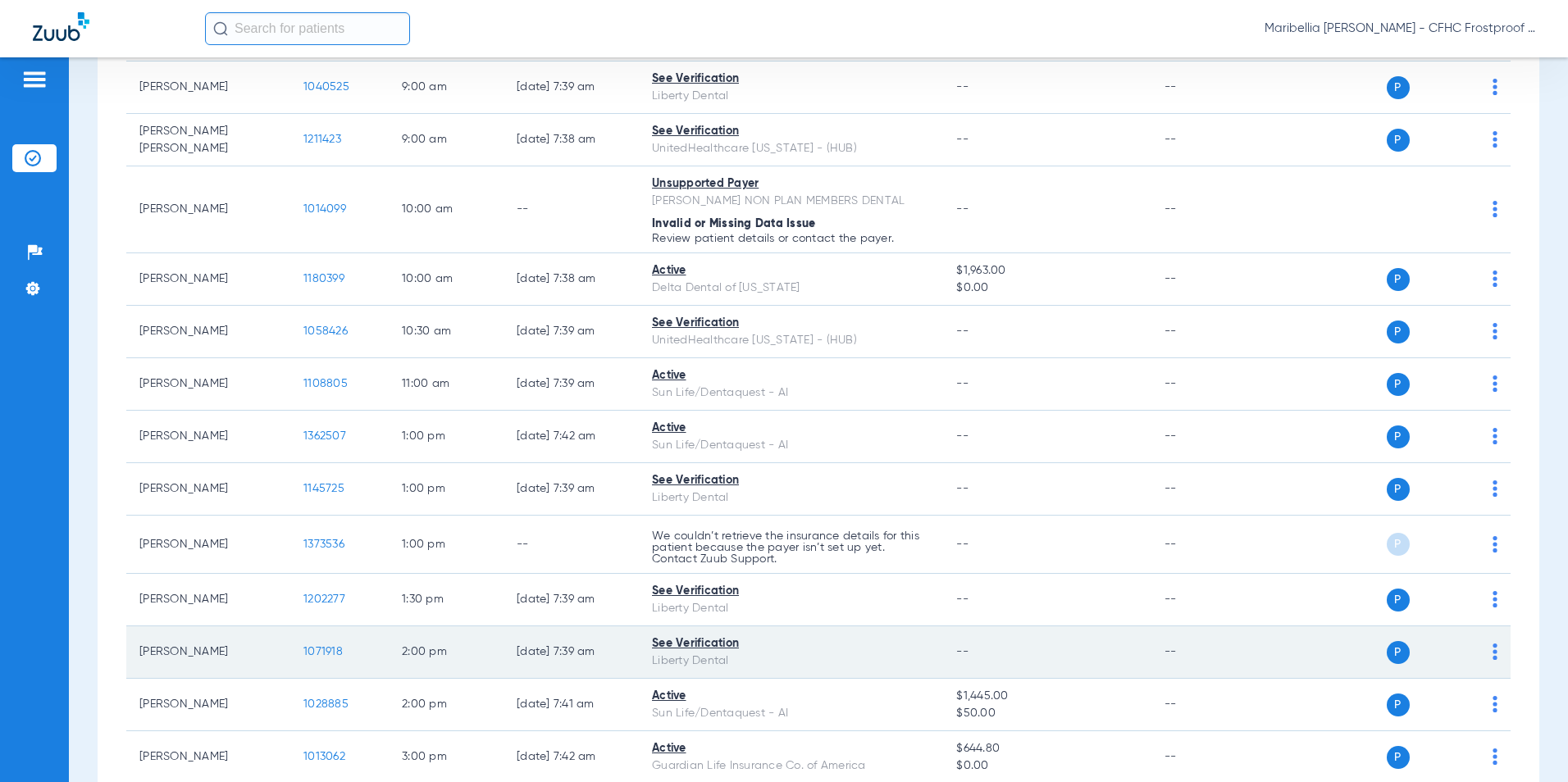
scroll to position [497, 0]
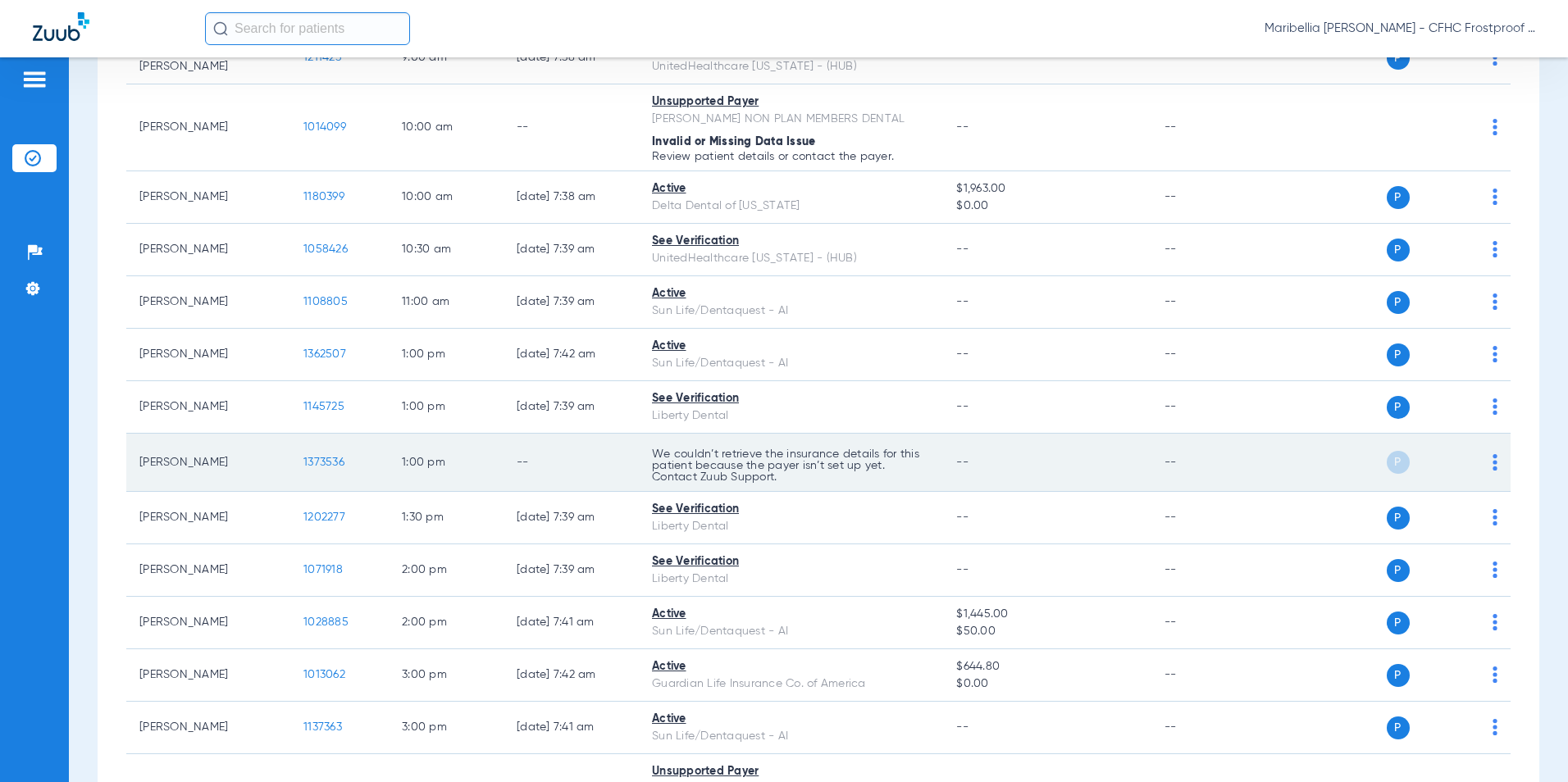
click at [319, 467] on span "1373536" at bounding box center [323, 461] width 41 height 11
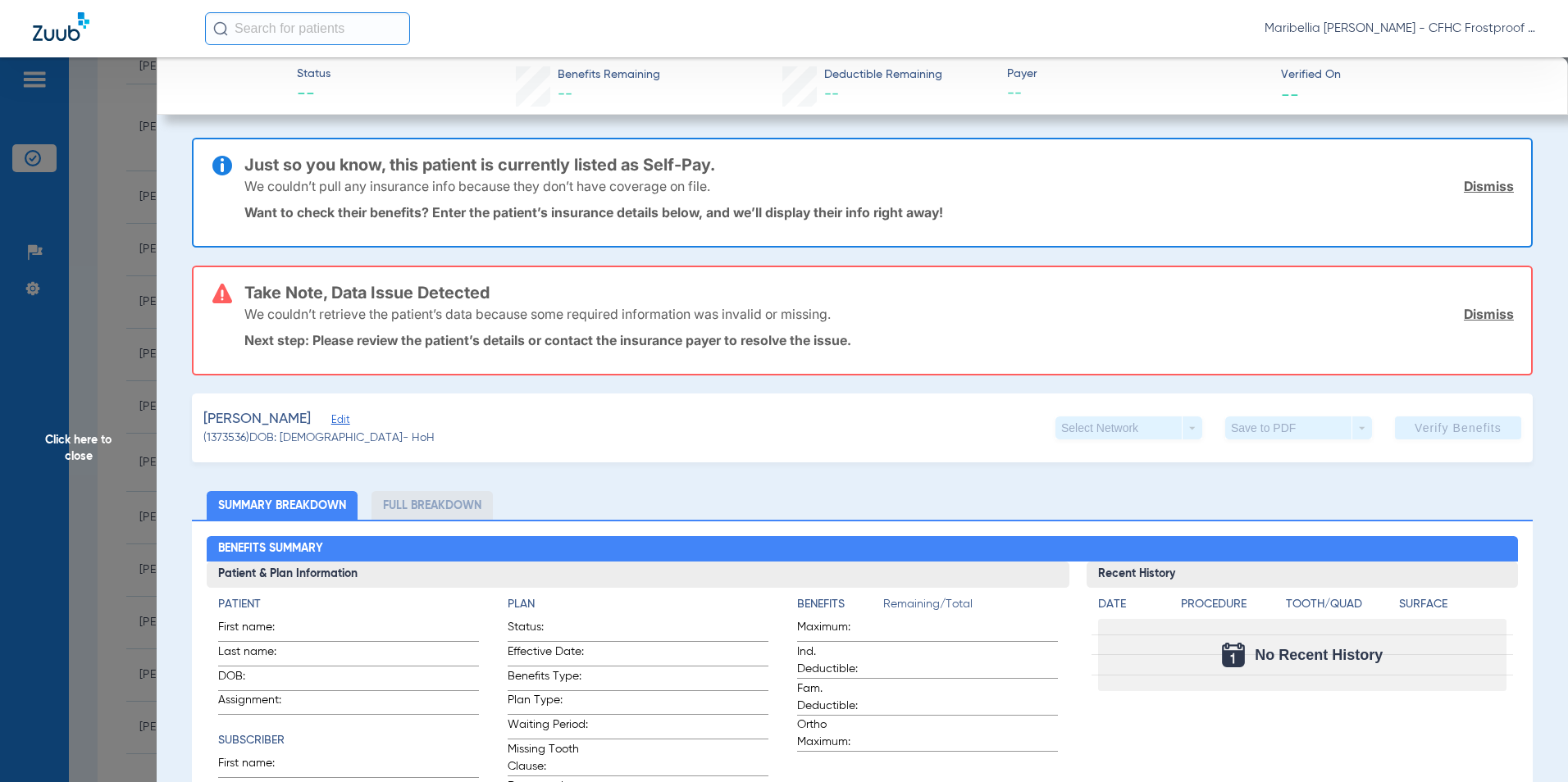
click at [80, 423] on span "Click here to close" at bounding box center [78, 448] width 156 height 782
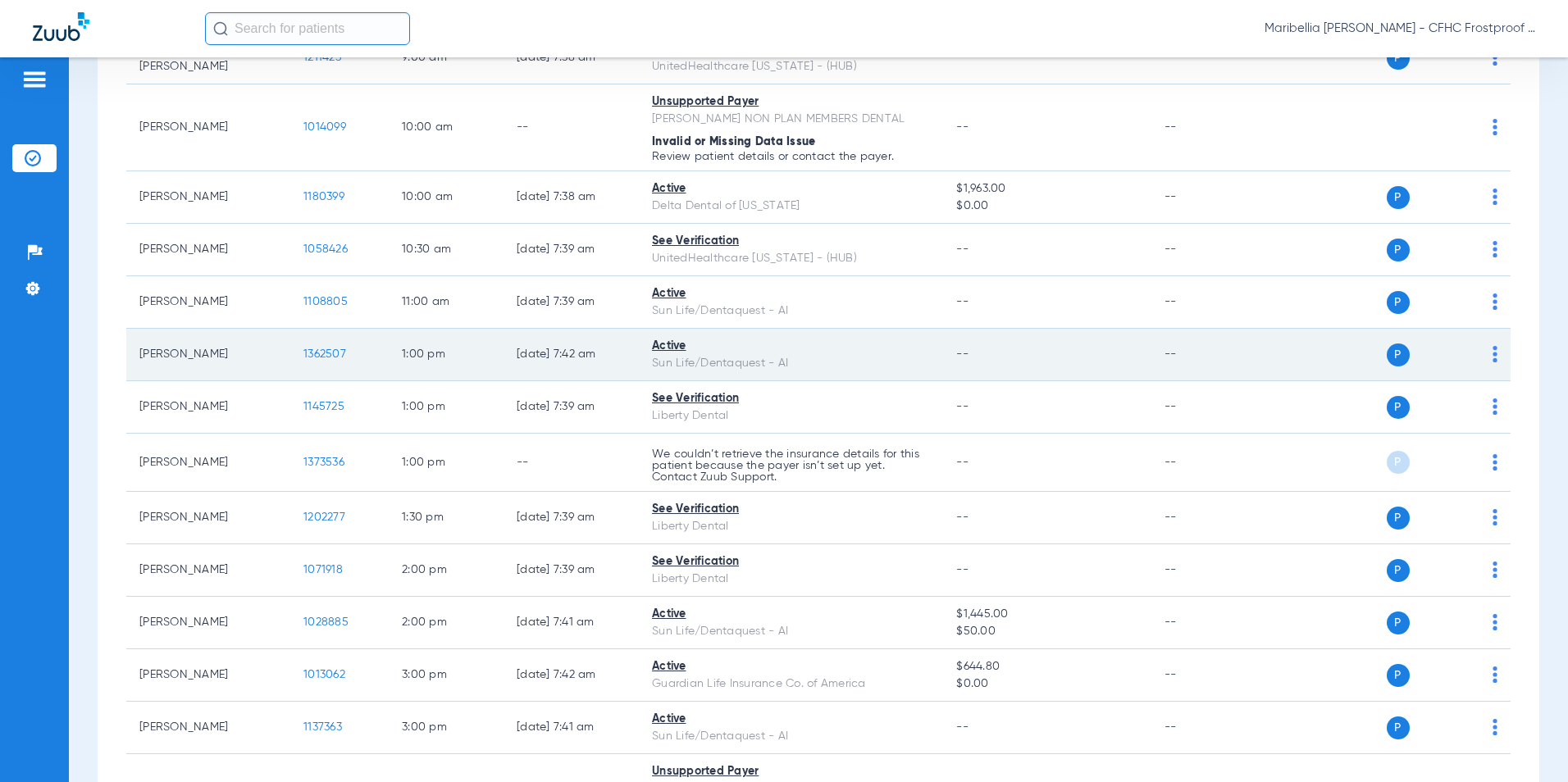
click at [327, 359] on td "1362507" at bounding box center [340, 354] width 99 height 53
click at [343, 348] on span "1362507" at bounding box center [324, 353] width 42 height 11
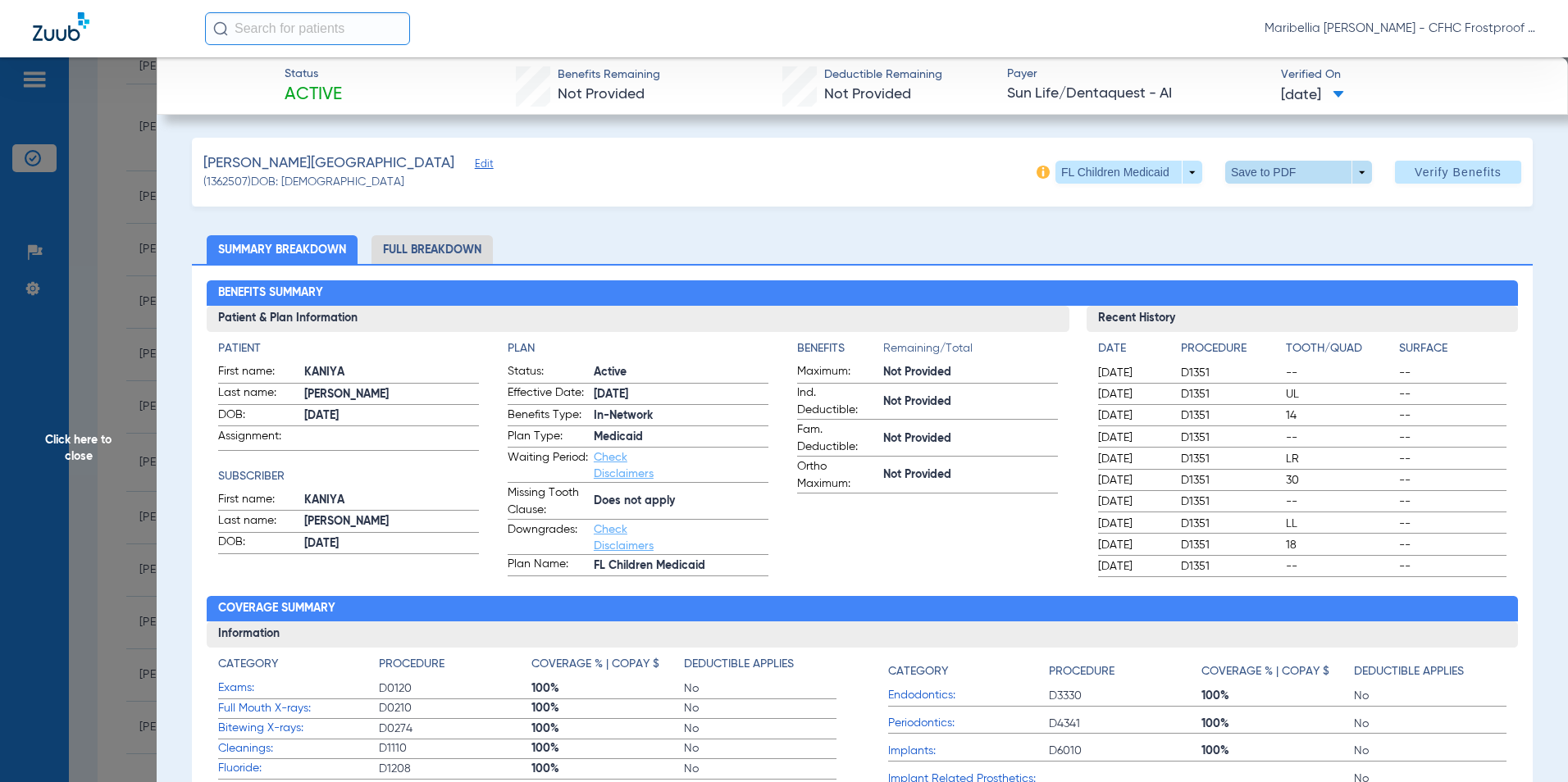
click at [1278, 177] on span at bounding box center [1298, 172] width 40 height 40
click at [1258, 207] on button "insert_drive_file Save to PDF" at bounding box center [1275, 205] width 124 height 33
click at [56, 425] on span "Click here to close" at bounding box center [78, 448] width 156 height 782
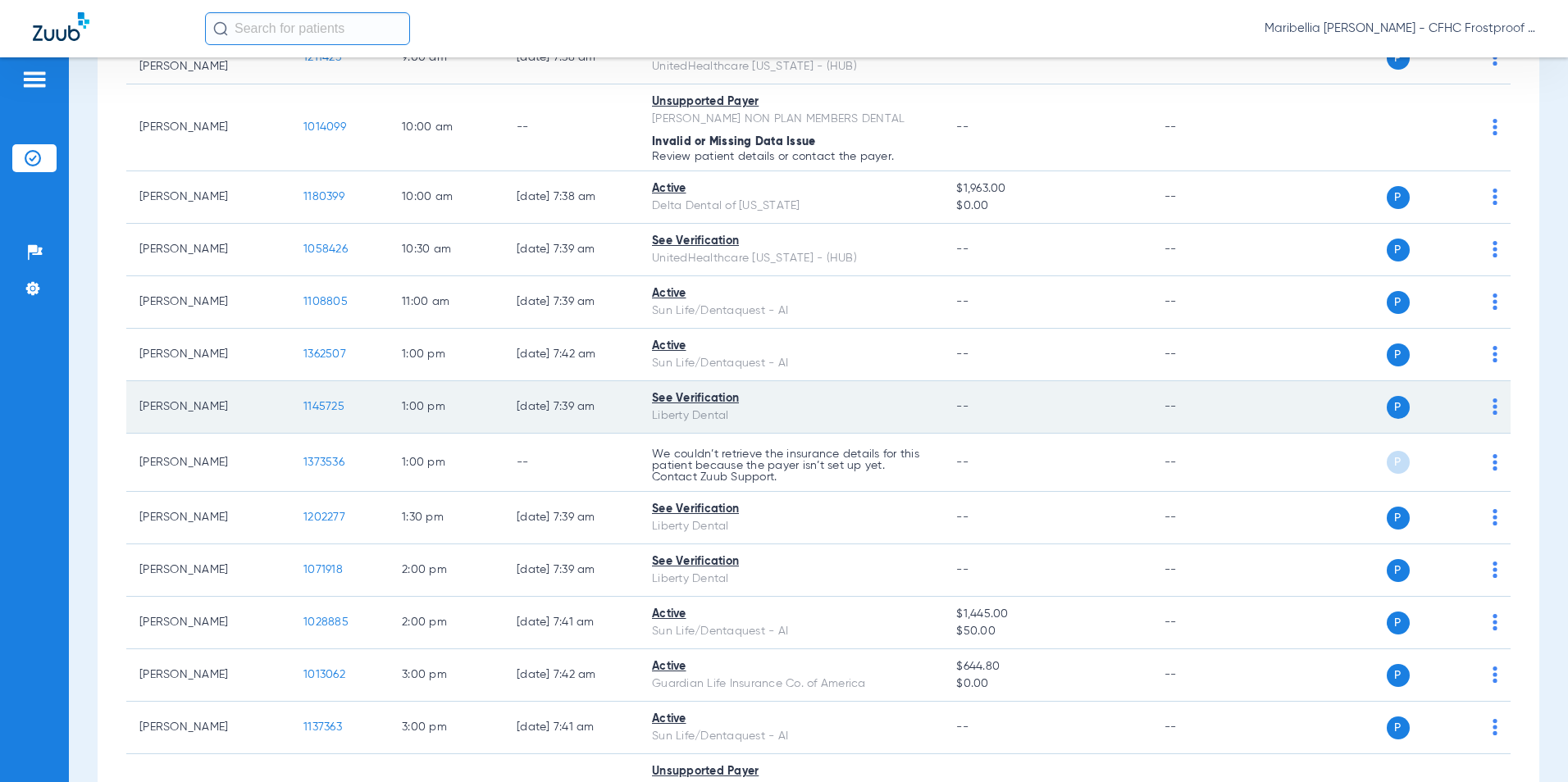
click at [325, 404] on span "1145725" at bounding box center [323, 406] width 41 height 11
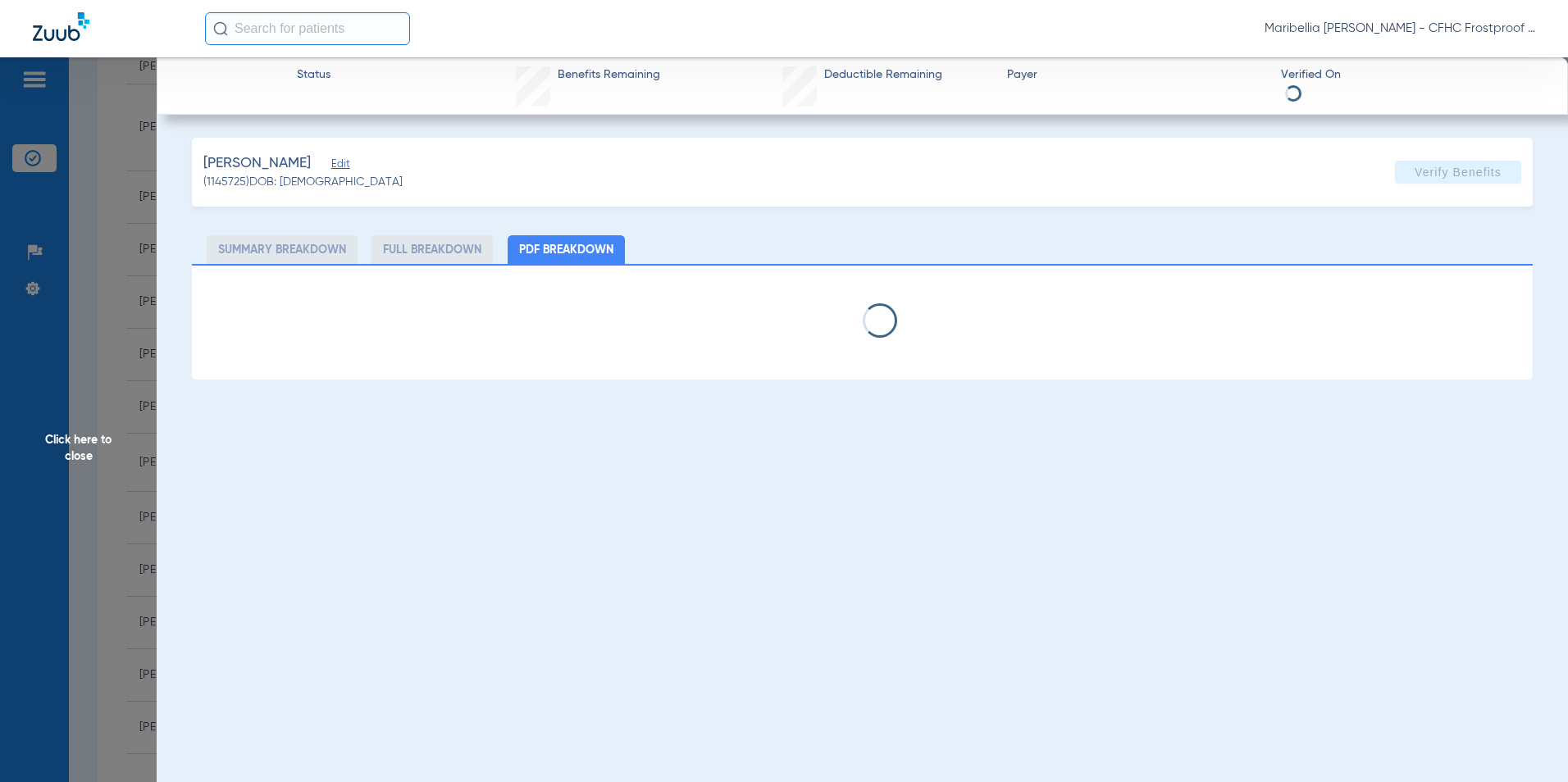
select select "page-width"
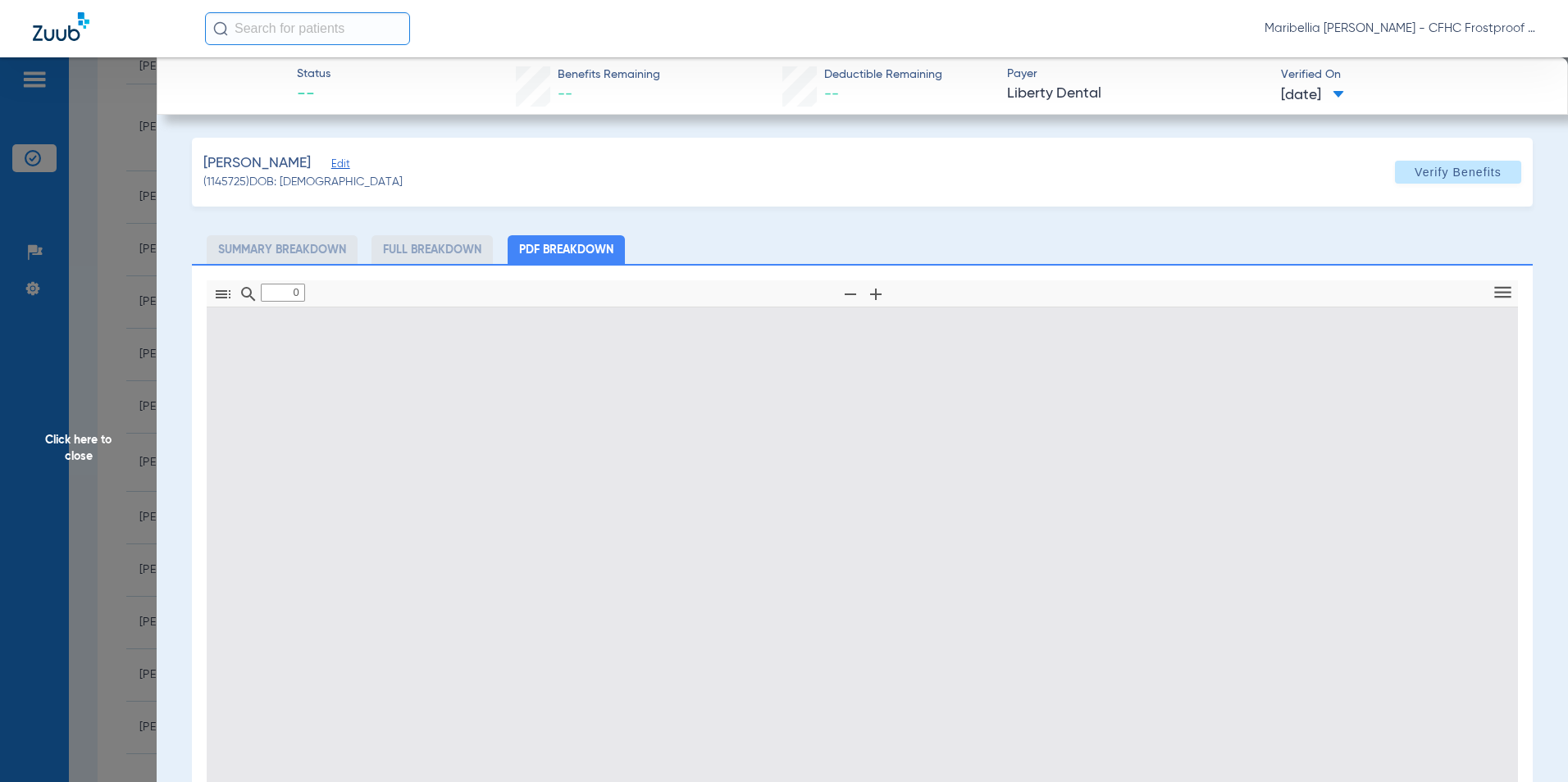
type input "1"
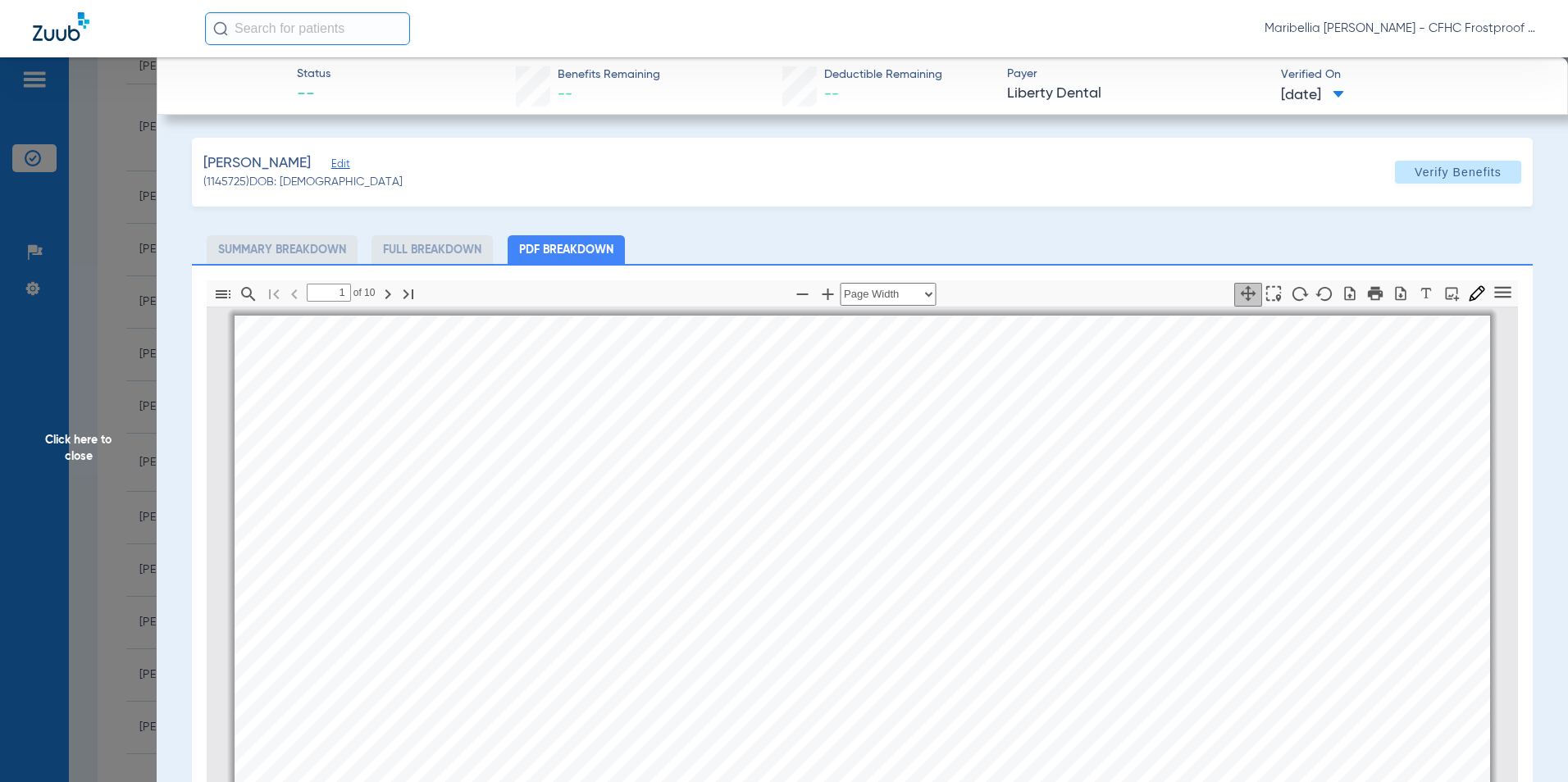
scroll to position [8, 0]
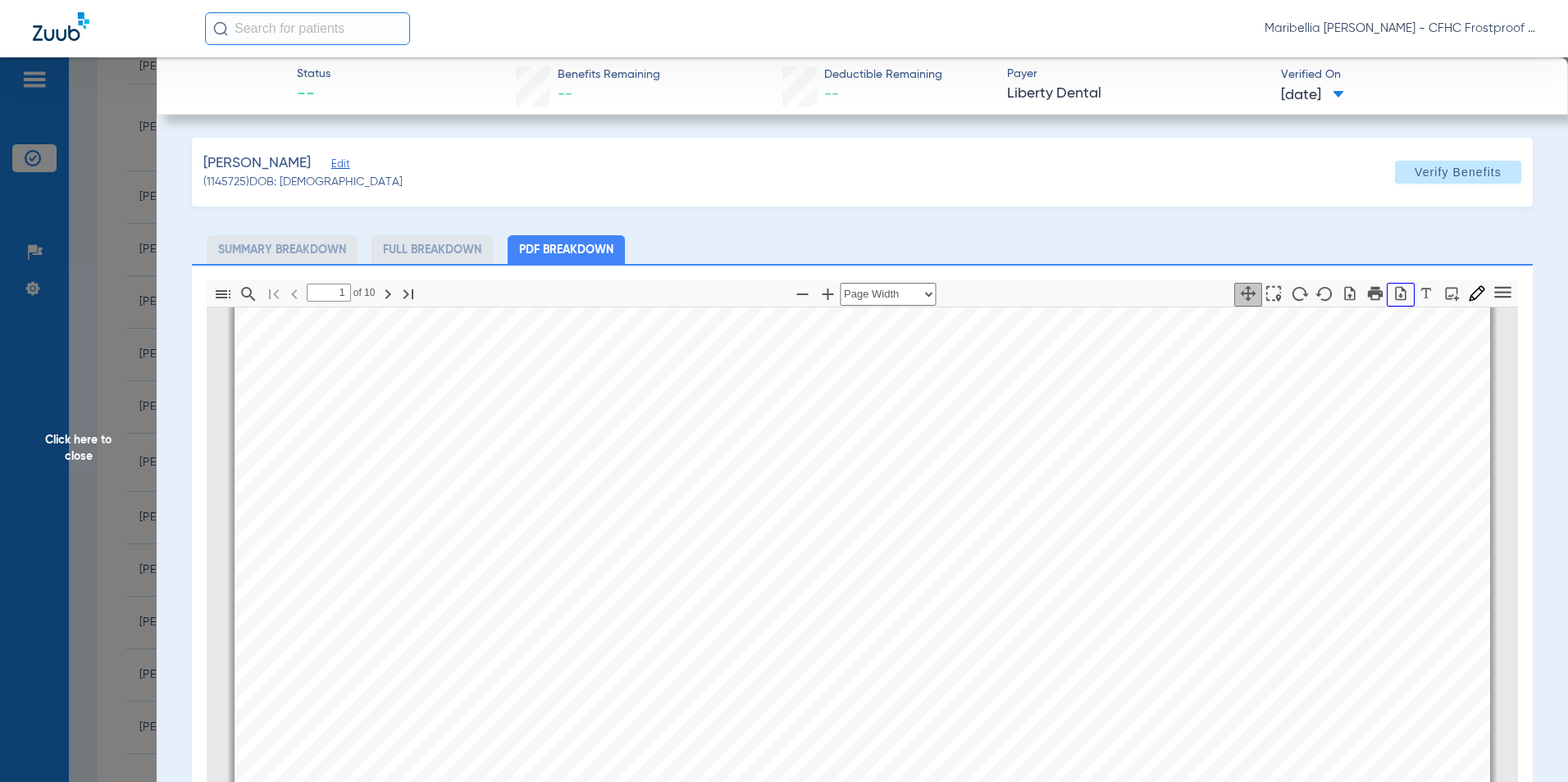
click at [1393, 298] on icon "button" at bounding box center [1400, 293] width 16 height 16
